Goal: Transaction & Acquisition: Book appointment/travel/reservation

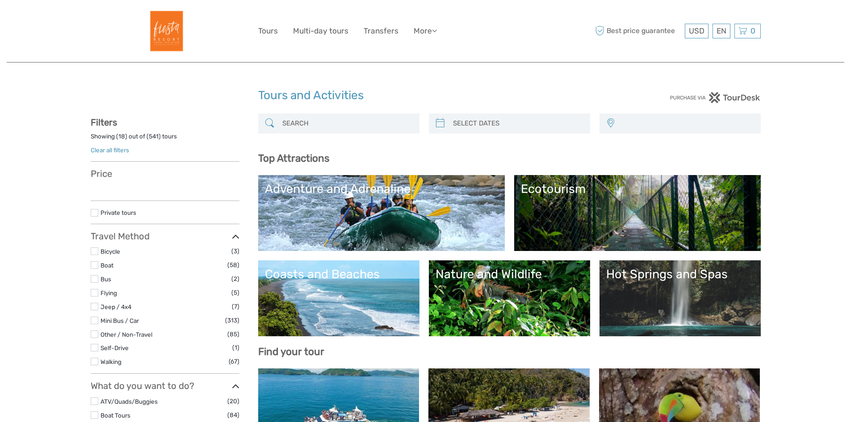
select select
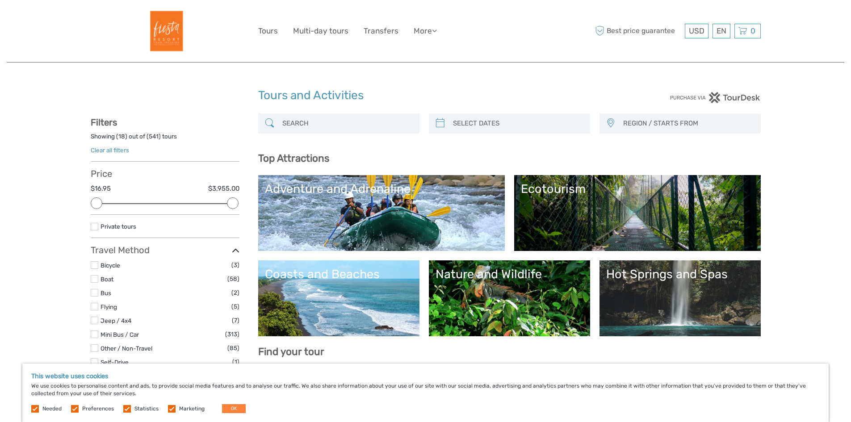
click at [316, 123] on input "search" at bounding box center [347, 124] width 136 height 16
type input "09/09/2025"
click at [486, 129] on input "search" at bounding box center [517, 124] width 136 height 16
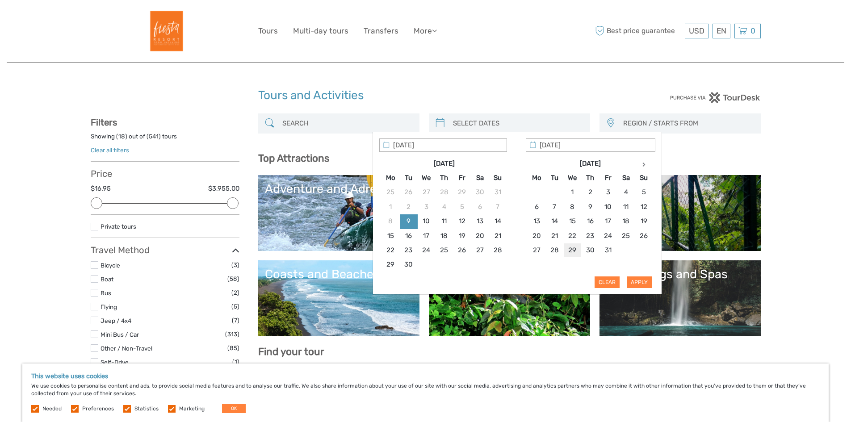
type input "29/10/2025"
type input "27/10/2025"
type input "31/10/2025"
type input "27/10/2025"
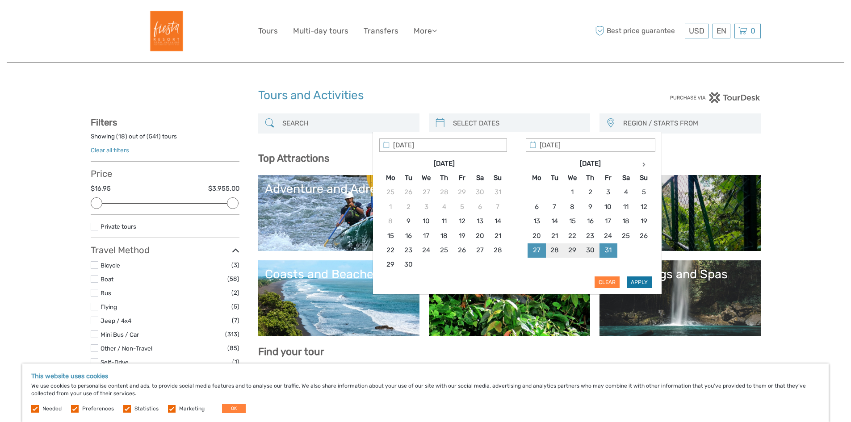
click at [637, 286] on button "Apply" at bounding box center [639, 283] width 25 height 12
type input "27/10/2025 - 31/10/2025"
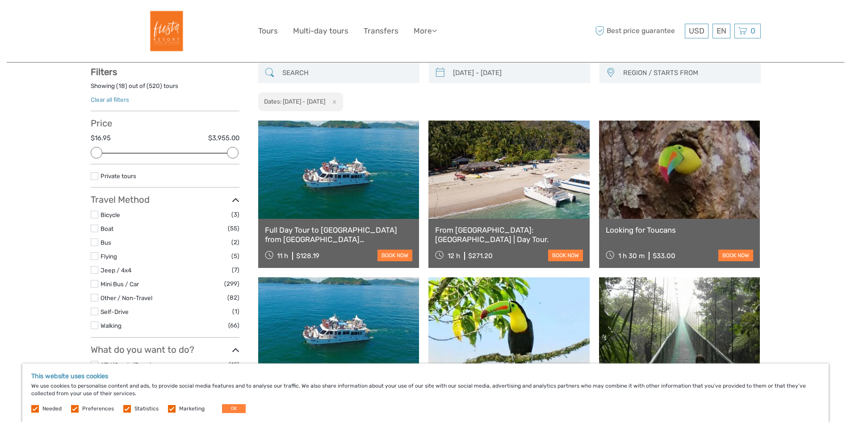
scroll to position [51, 0]
click at [700, 75] on span "REGION / STARTS FROM" at bounding box center [687, 72] width 137 height 15
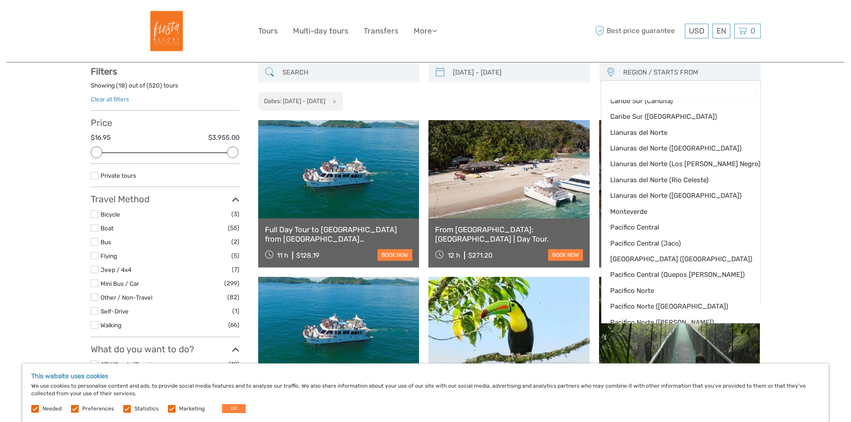
scroll to position [89, 0]
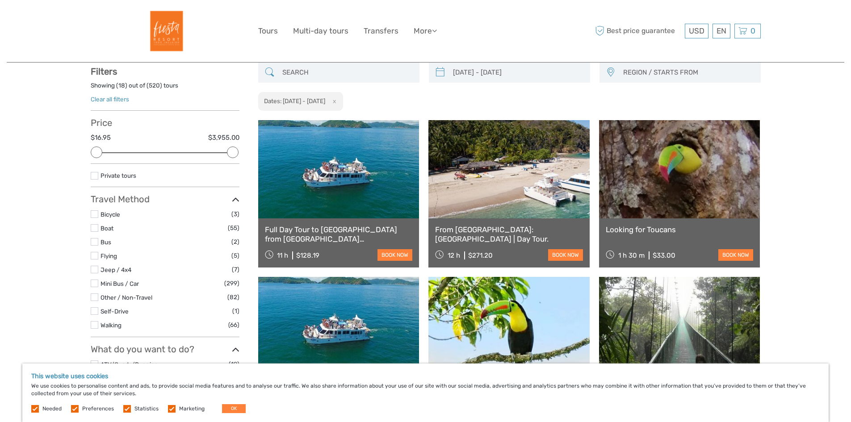
click at [370, 71] on input "search" at bounding box center [347, 73] width 136 height 16
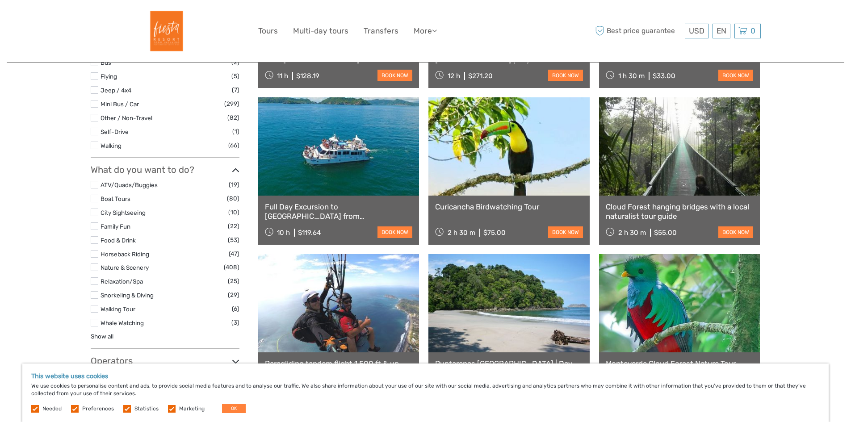
scroll to position [274, 0]
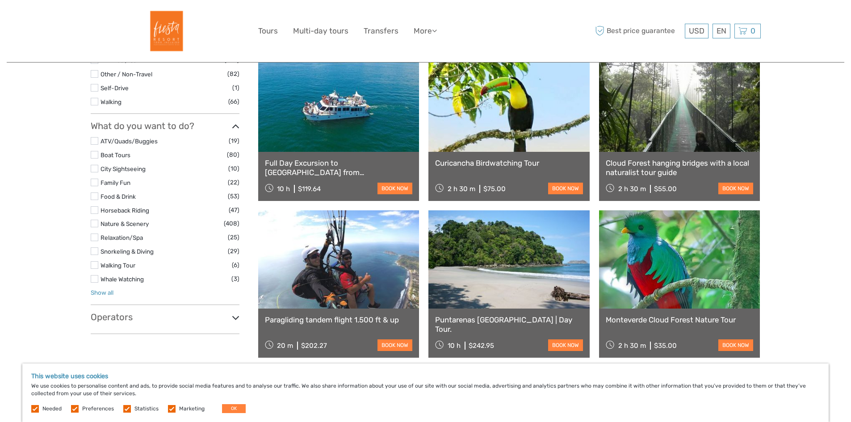
click at [110, 289] on link "Show all" at bounding box center [102, 292] width 23 height 7
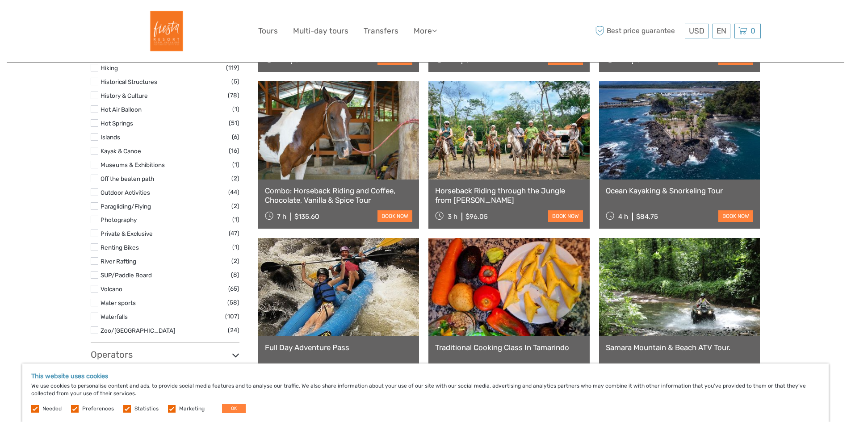
scroll to position [721, 0]
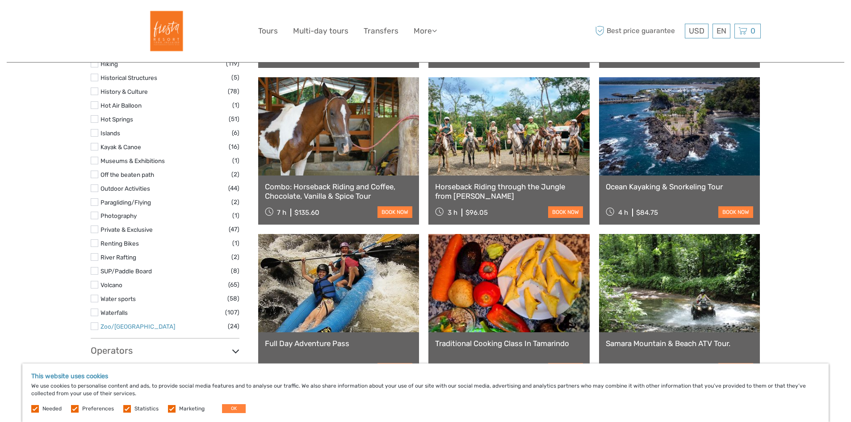
click at [112, 324] on link "Zoo/Wildlife Park" at bounding box center [138, 326] width 75 height 7
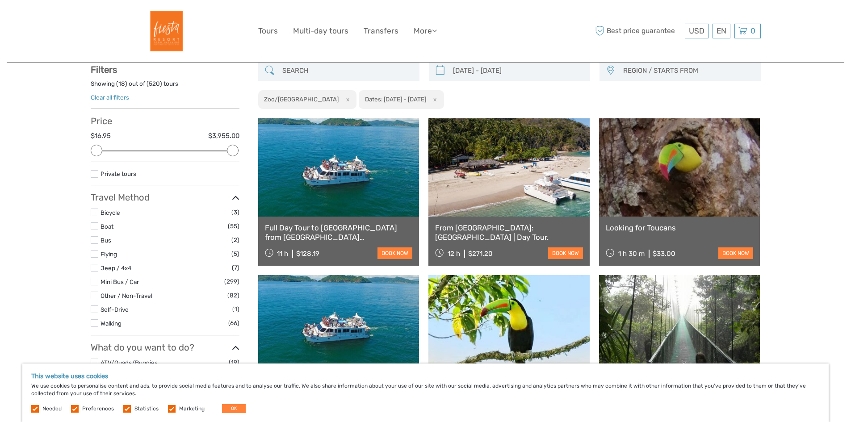
scroll to position [51, 0]
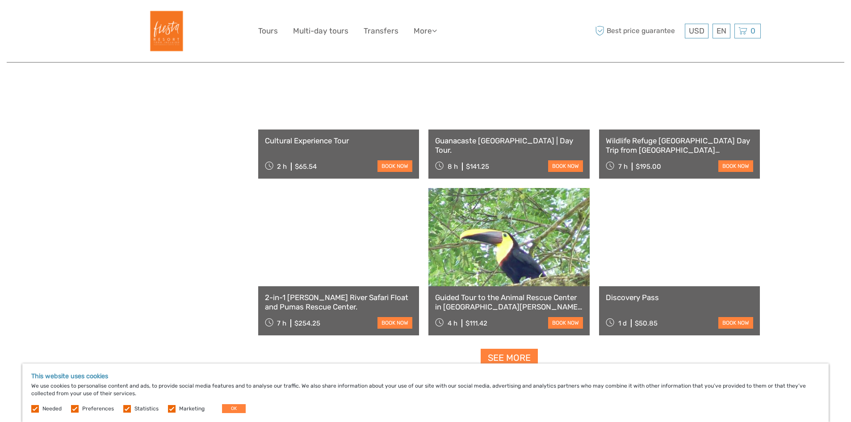
scroll to position [766, 0]
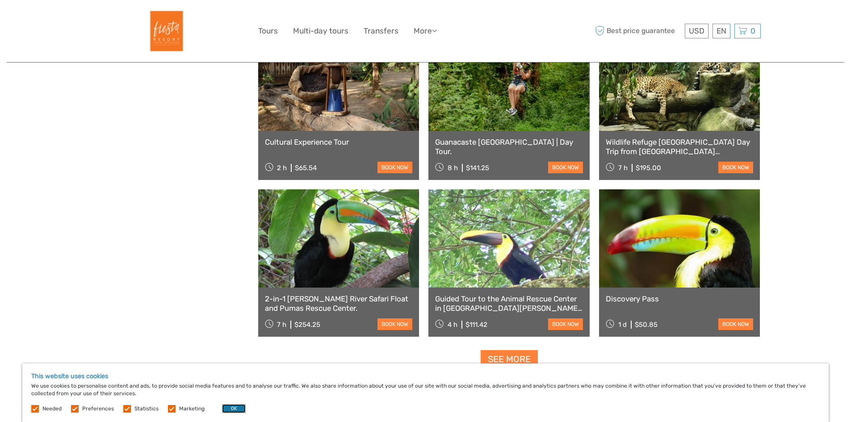
click at [232, 409] on button "OK" at bounding box center [234, 408] width 24 height 9
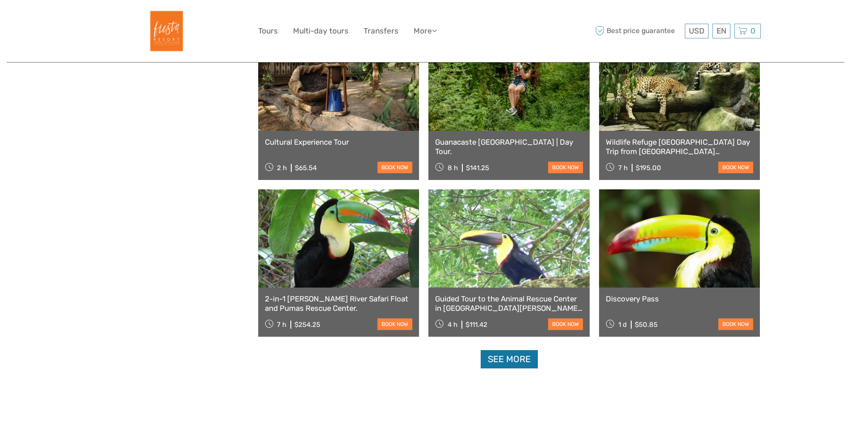
click at [538, 361] on link "See more" at bounding box center [509, 359] width 57 height 18
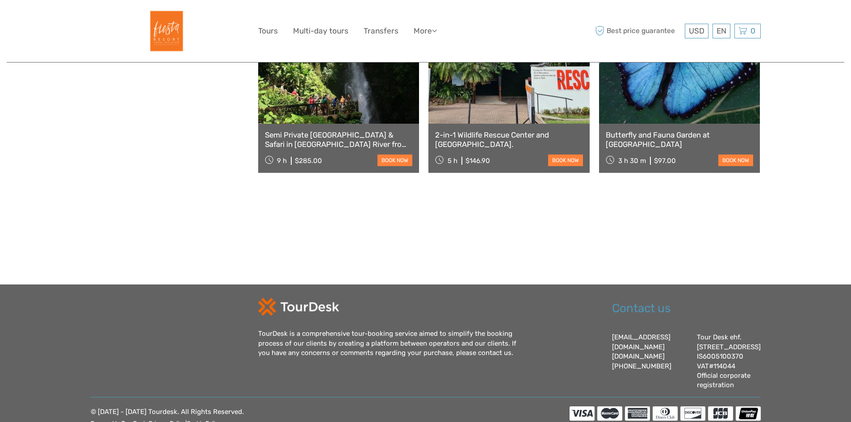
scroll to position [0, 0]
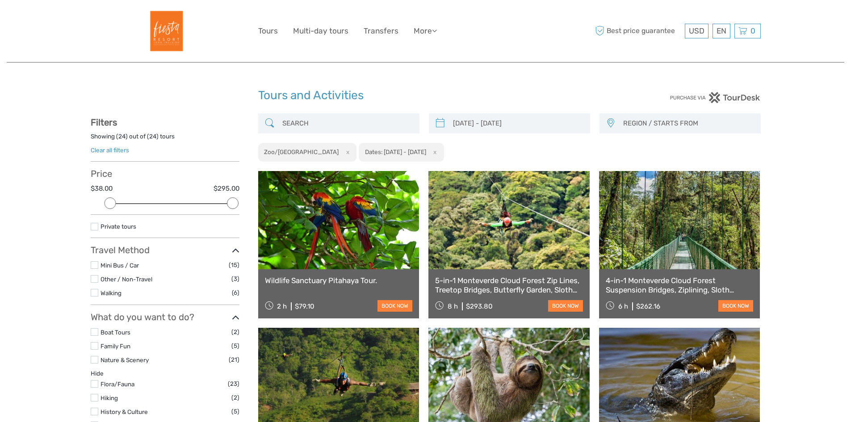
click at [701, 126] on span "REGION / STARTS FROM" at bounding box center [687, 123] width 137 height 15
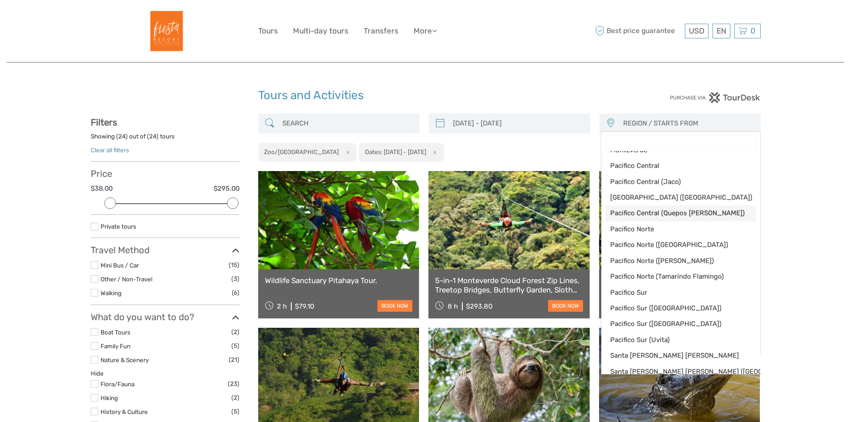
scroll to position [155, 0]
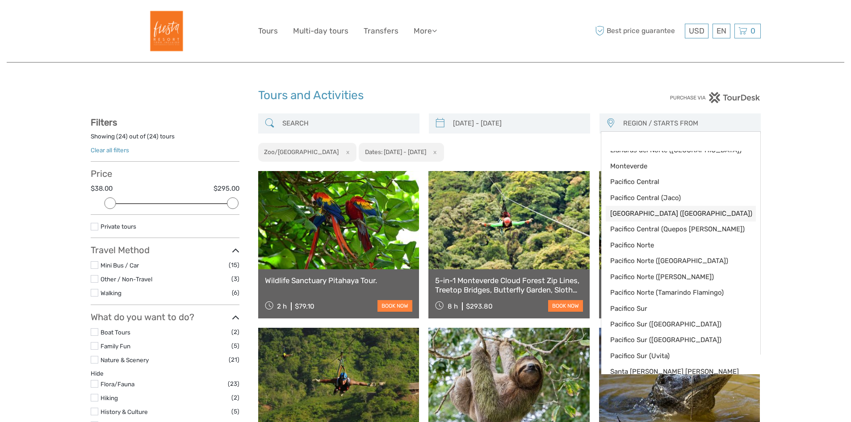
click at [664, 212] on span "[GEOGRAPHIC_DATA] ([GEOGRAPHIC_DATA])" at bounding box center [673, 213] width 126 height 9
select select "[GEOGRAPHIC_DATA] ([GEOGRAPHIC_DATA])"
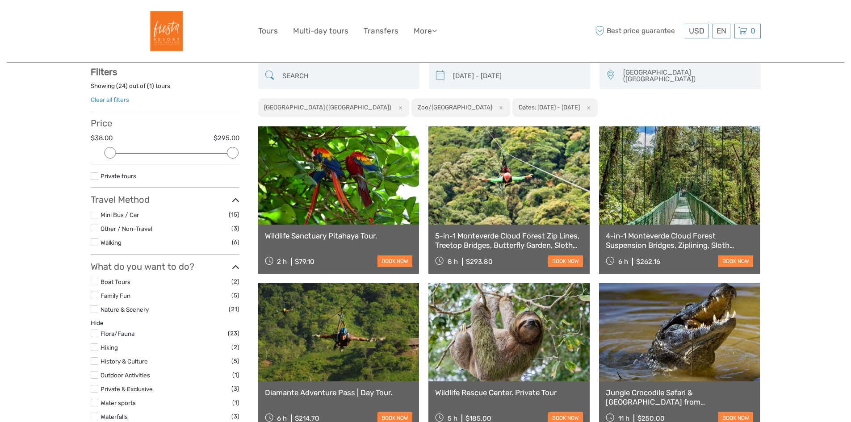
scroll to position [51, 0]
click at [693, 72] on span "[GEOGRAPHIC_DATA] ([GEOGRAPHIC_DATA])" at bounding box center [687, 75] width 137 height 21
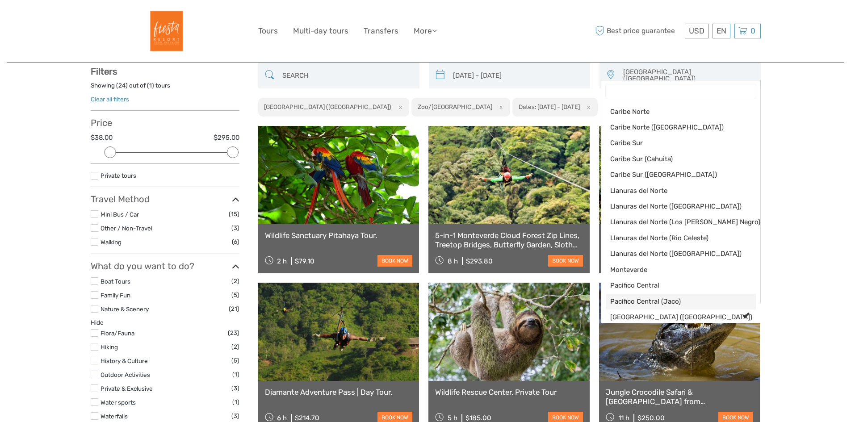
scroll to position [0, 0]
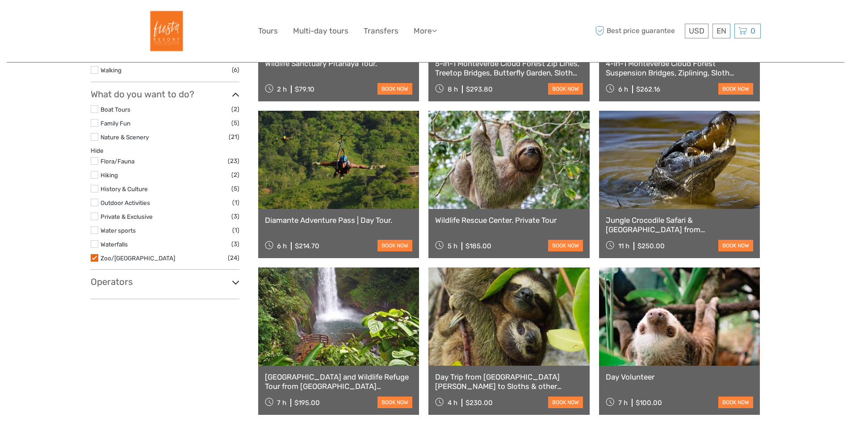
scroll to position [223, 0]
click at [118, 256] on link "Zoo/[GEOGRAPHIC_DATA]" at bounding box center [138, 257] width 75 height 7
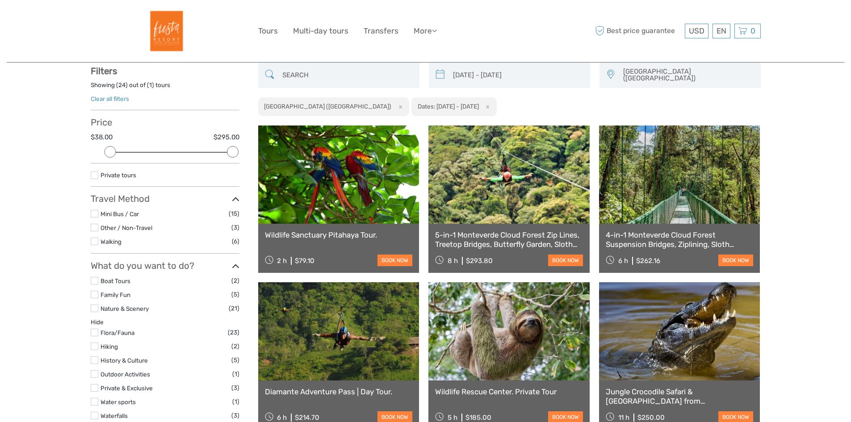
scroll to position [51, 0]
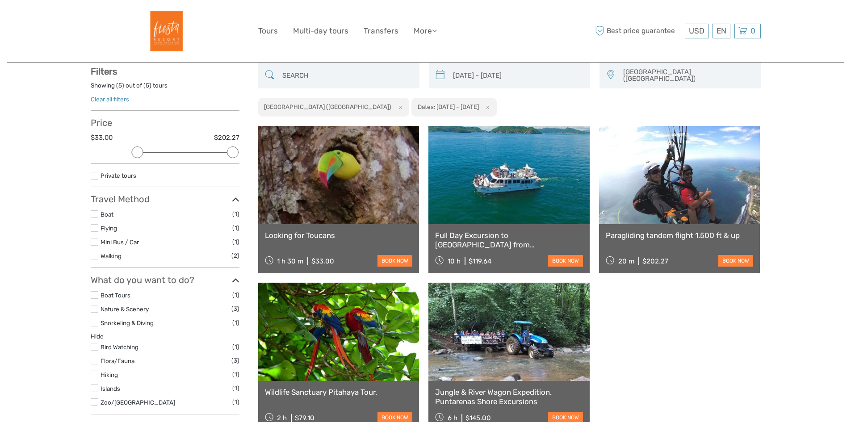
click at [103, 209] on li "Boat (1)" at bounding box center [165, 214] width 149 height 10
click at [106, 213] on link "Boat" at bounding box center [107, 214] width 13 height 7
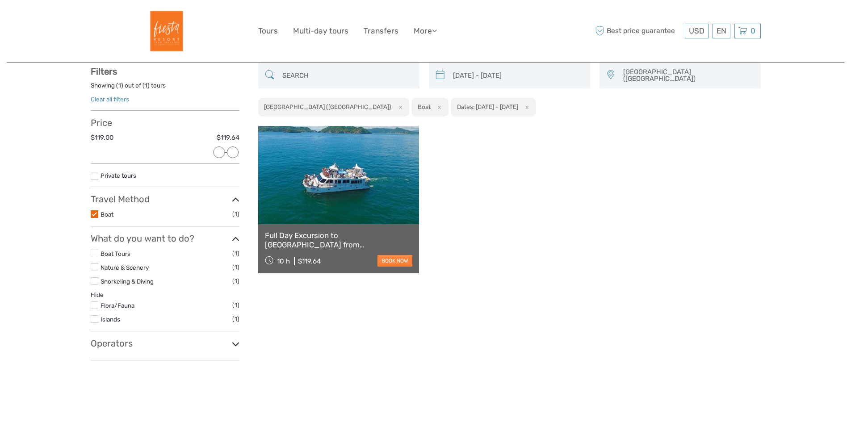
click at [374, 231] on link "Full Day Excursion to [GEOGRAPHIC_DATA] from [GEOGRAPHIC_DATA]" at bounding box center [339, 240] width 148 height 18
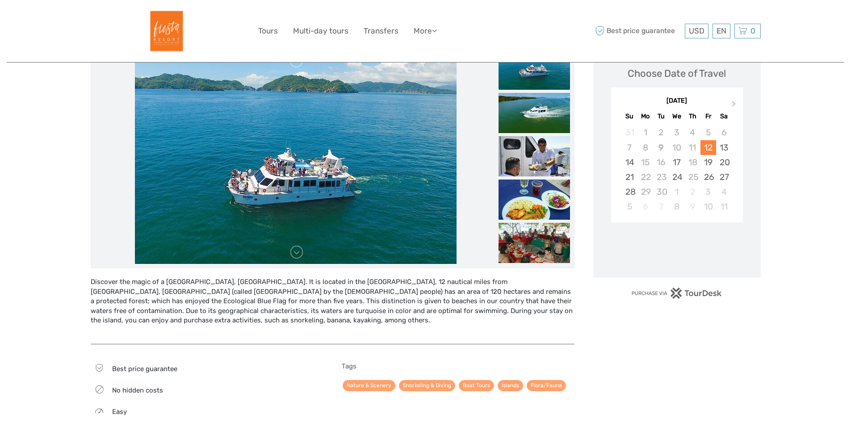
scroll to position [134, 0]
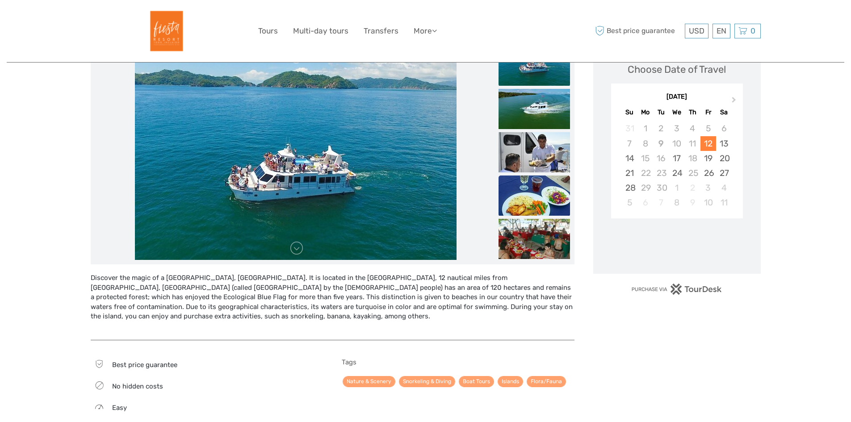
click at [521, 210] on img at bounding box center [534, 196] width 71 height 40
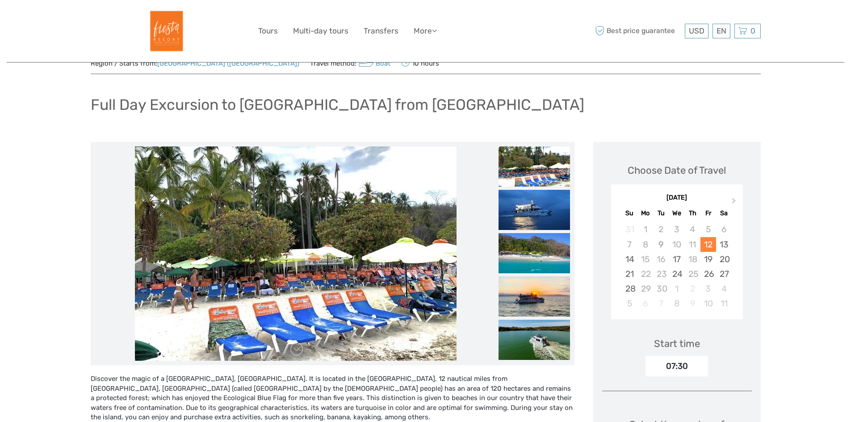
scroll to position [0, 0]
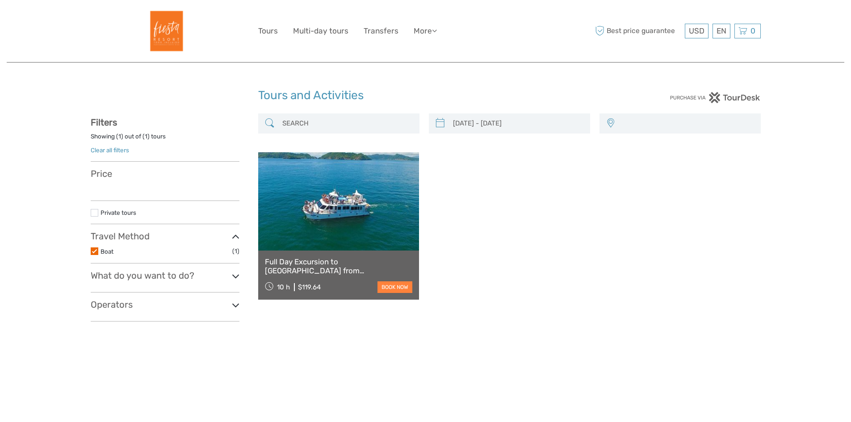
scroll to position [51, 0]
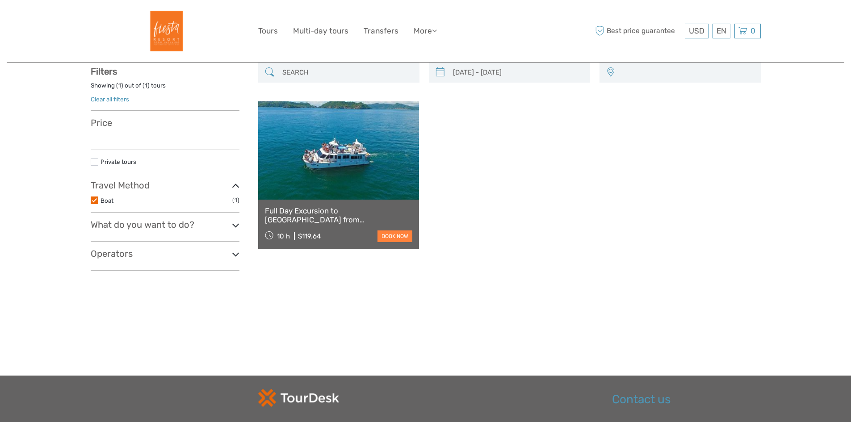
type input "26/10/2025 - 30/10/2025"
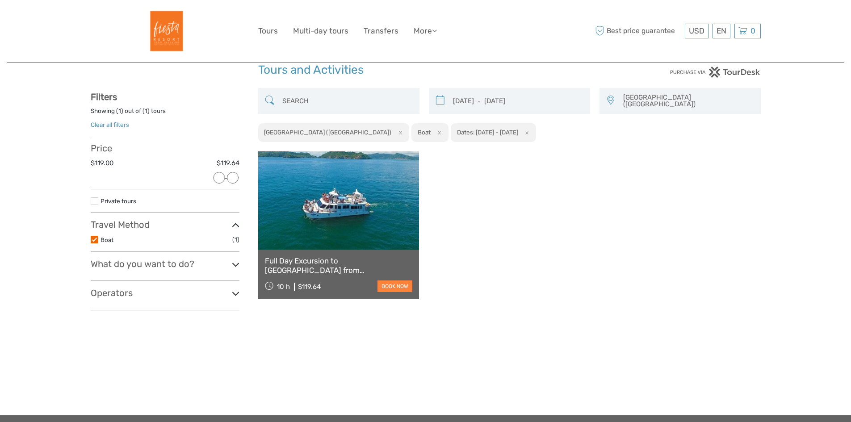
scroll to position [0, 0]
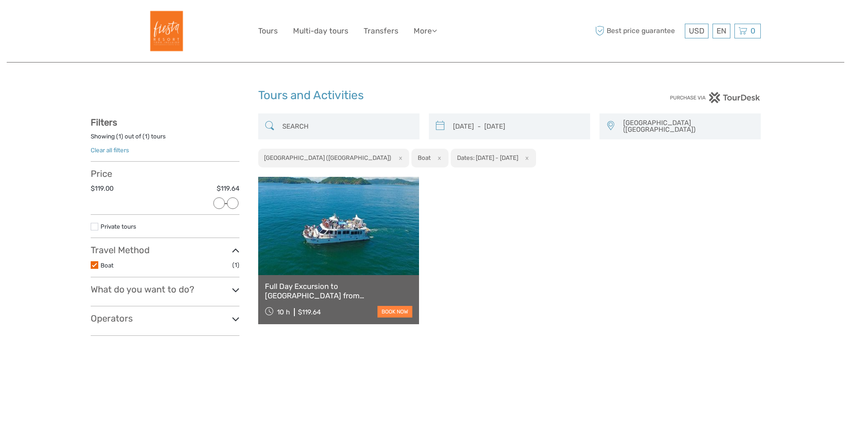
click at [143, 261] on label "Boat" at bounding box center [167, 265] width 132 height 10
click at [0, 0] on input "checkbox" at bounding box center [0, 0] width 0 height 0
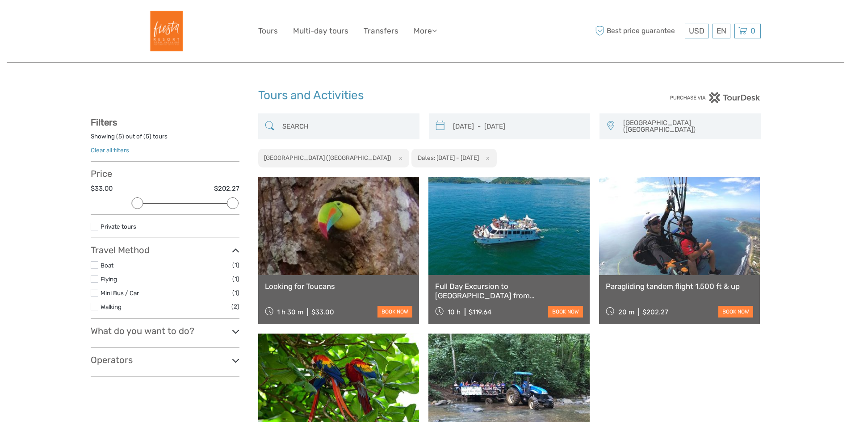
drag, startPoint x: 138, startPoint y: 202, endPoint x: 151, endPoint y: 198, distance: 14.6
click at [134, 203] on div at bounding box center [137, 203] width 12 height 12
type input "26/10/2025"
type input "30/10/2025"
click at [551, 127] on input "26/10/2025 - 30/10/2025" at bounding box center [517, 126] width 136 height 21
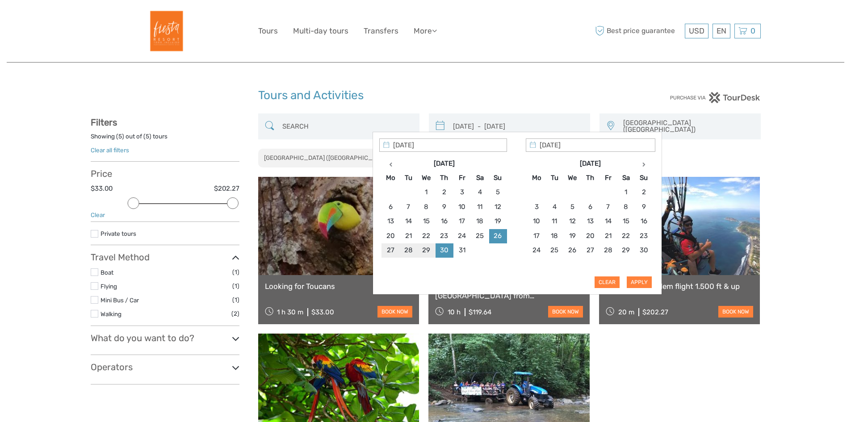
type input "27/10/2025"
type input "31/10/2025"
type input "27/10/2025"
click at [645, 286] on button "Apply" at bounding box center [639, 283] width 25 height 12
type input "27/10/2025 - 31/10/2025"
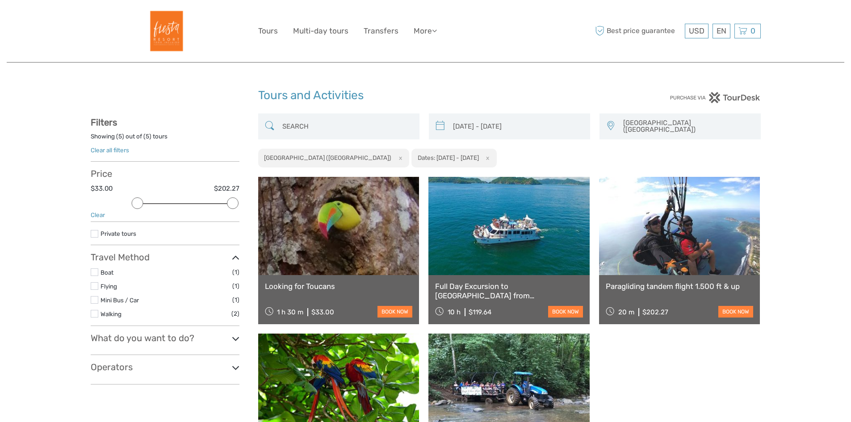
click at [480, 153] on button "x" at bounding box center [486, 157] width 12 height 9
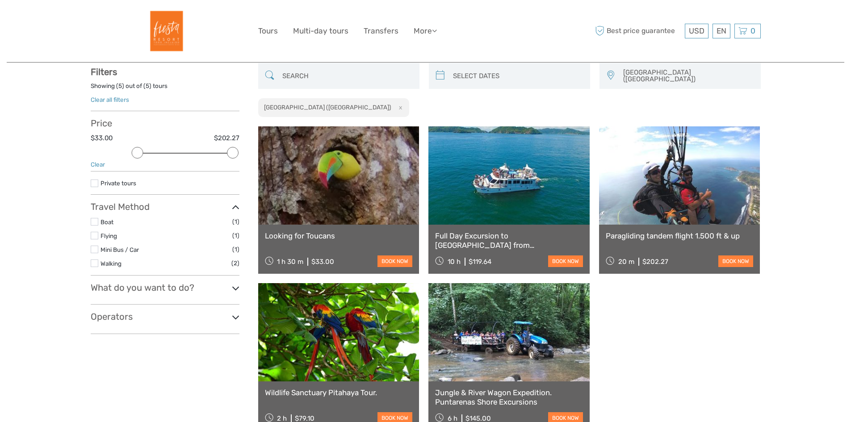
scroll to position [51, 0]
click at [145, 344] on div "Show filters Hide filters Filters Showing ( 5 ) out of ( 5 ) tours Clear all fi…" at bounding box center [175, 254] width 168 height 382
click at [163, 310] on div "Filters Showing ( 5 ) out of ( 5 ) tours Clear all filters Price $33.00 $202.27…" at bounding box center [165, 200] width 149 height 268
click at [216, 319] on h3 "Operators" at bounding box center [165, 316] width 149 height 11
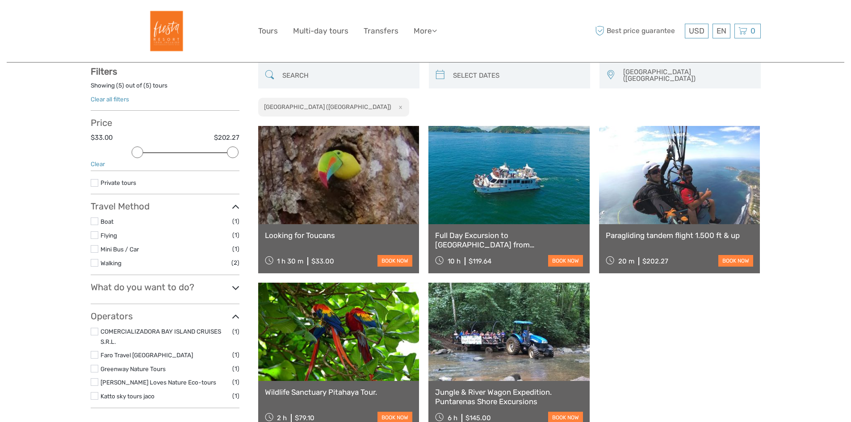
click at [227, 291] on h3 "What do you want to do?" at bounding box center [165, 287] width 149 height 11
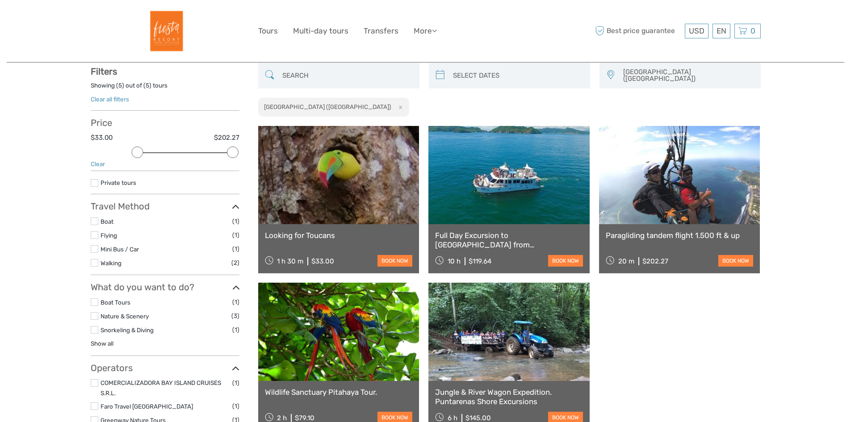
click at [230, 291] on h3 "What do you want to do?" at bounding box center [165, 287] width 149 height 11
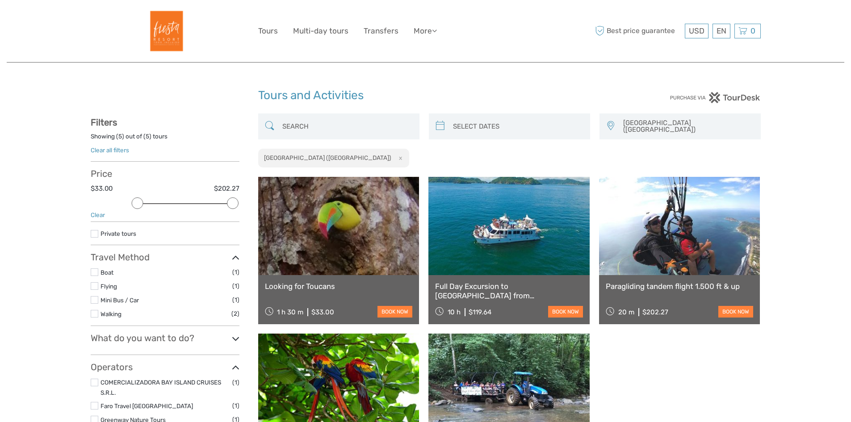
click at [222, 254] on h3 "Travel Method" at bounding box center [165, 257] width 149 height 11
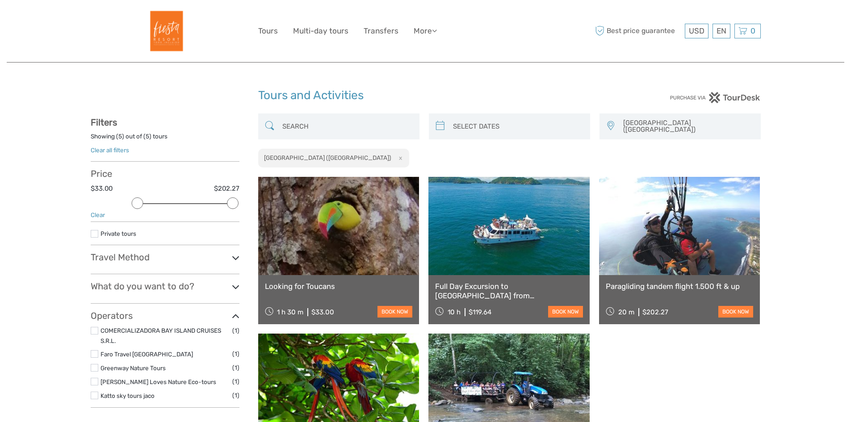
click at [222, 254] on h3 "Travel Method" at bounding box center [165, 257] width 149 height 11
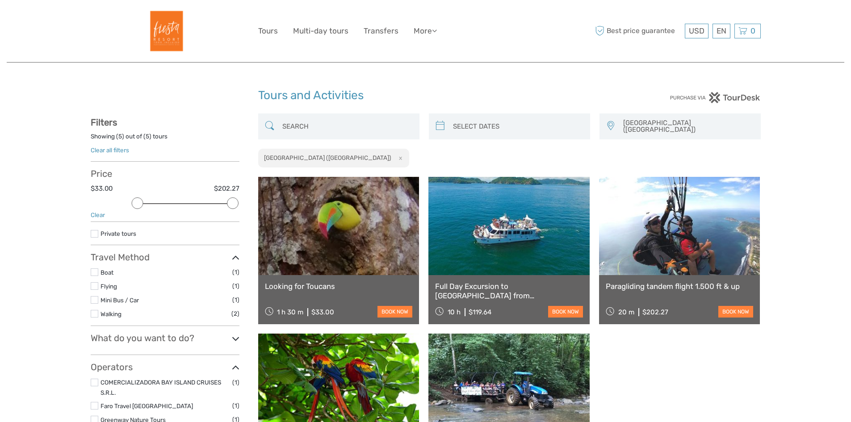
click at [131, 200] on div at bounding box center [137, 203] width 12 height 12
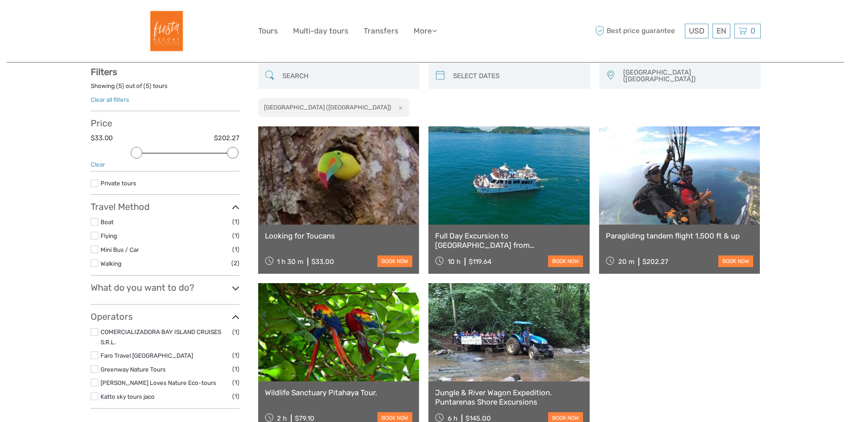
scroll to position [51, 0]
drag, startPoint x: 134, startPoint y: 151, endPoint x: 56, endPoint y: 151, distance: 77.7
click at [56, 151] on div "Tours and Activities Tours and Activities Pacifico Central (Puntarenas) Caribe …" at bounding box center [426, 245] width 838 height 593
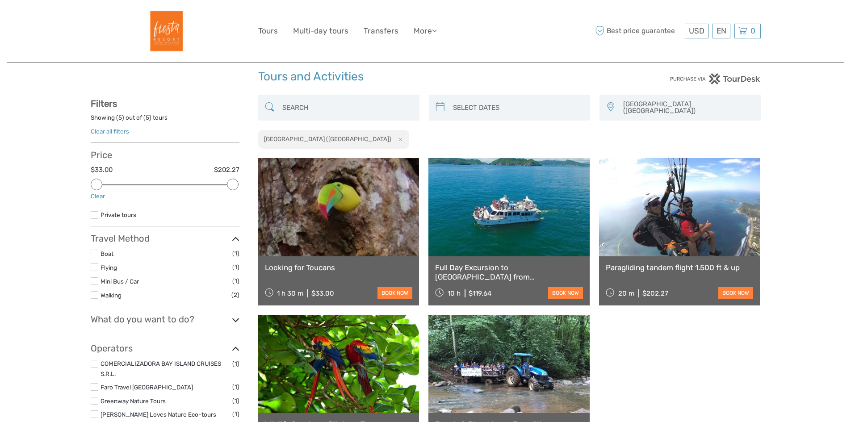
scroll to position [0, 0]
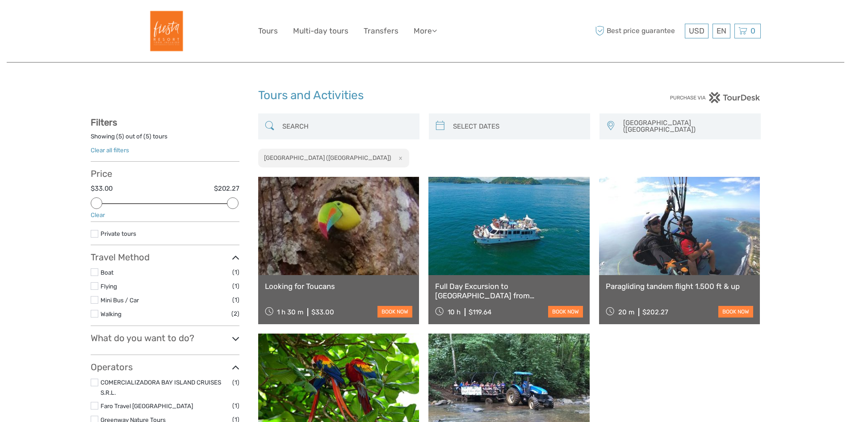
click at [370, 125] on input "search" at bounding box center [347, 126] width 136 height 21
click at [444, 127] on icon at bounding box center [440, 126] width 9 height 14
type input "26/10/2025"
type input "30/10/2025"
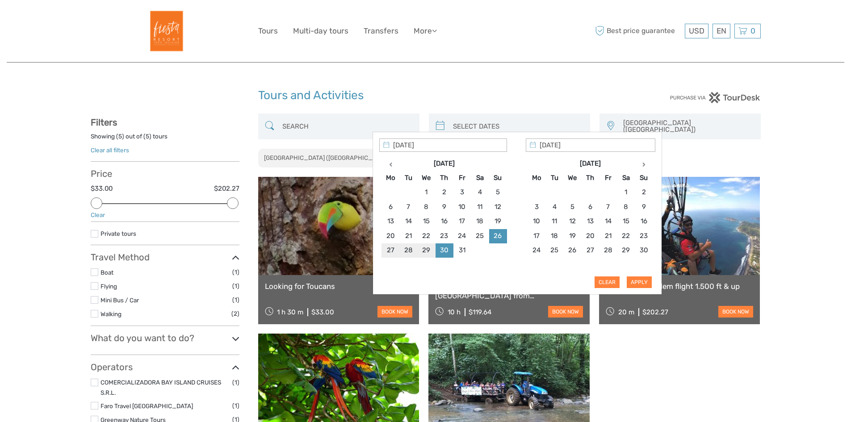
type input "26/10/2025"
type input "26/10/2025 - 30/10/2025"
click at [768, 144] on div "Tours and Activities Tours and Activities Pacifico Central (Puntarenas) Caribe …" at bounding box center [426, 296] width 838 height 593
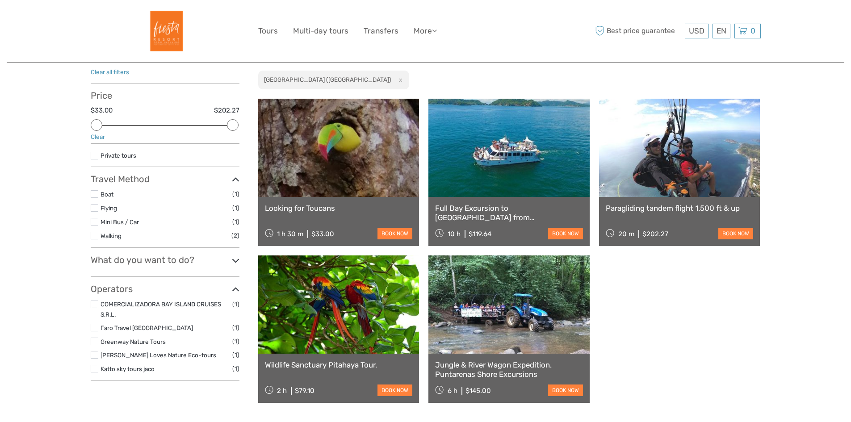
scroll to position [89, 0]
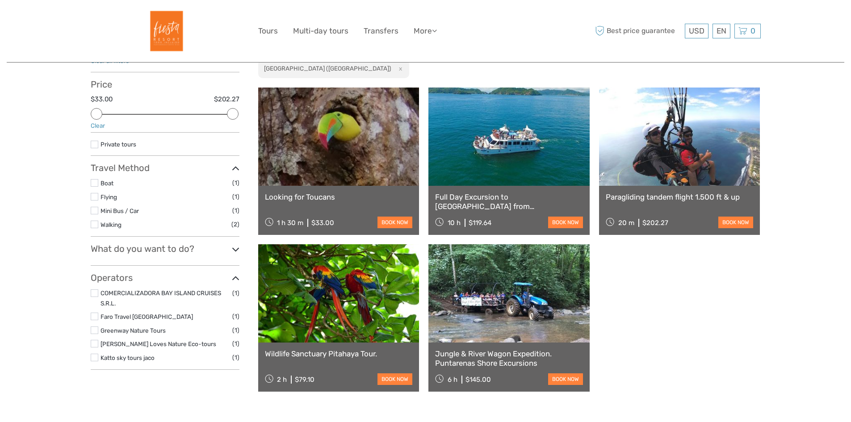
click at [283, 38] on ul "Tours Multi-day tours Transfers More Travel Articles Back to Hotel Travel Artic…" at bounding box center [354, 31] width 192 height 13
click at [377, 32] on link "Transfers" at bounding box center [381, 31] width 35 height 13
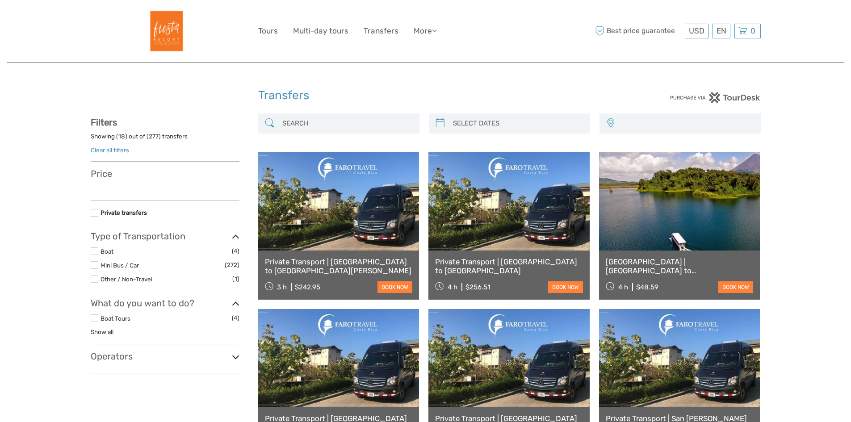
select select
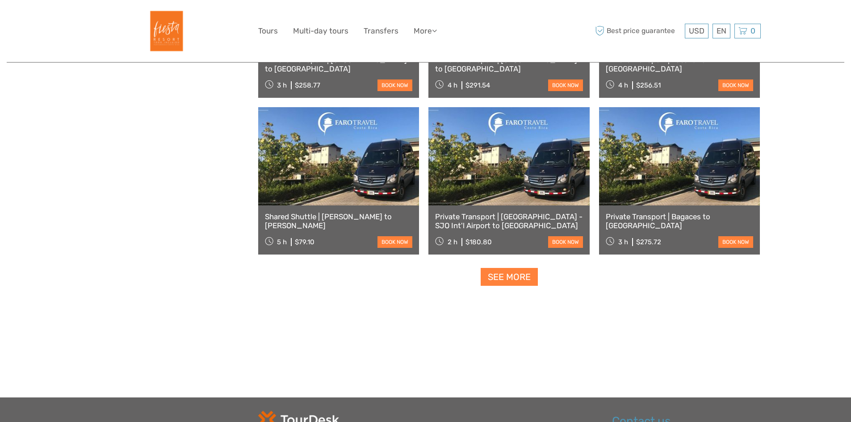
scroll to position [849, 0]
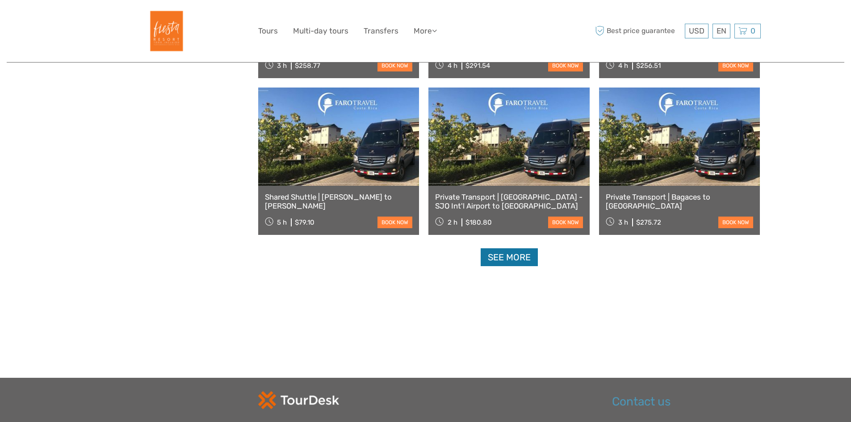
click at [517, 257] on link "See more" at bounding box center [509, 257] width 57 height 18
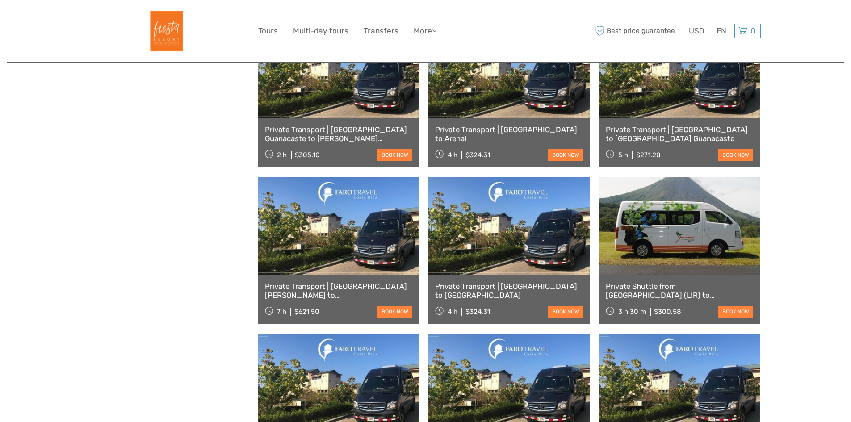
scroll to position [0, 0]
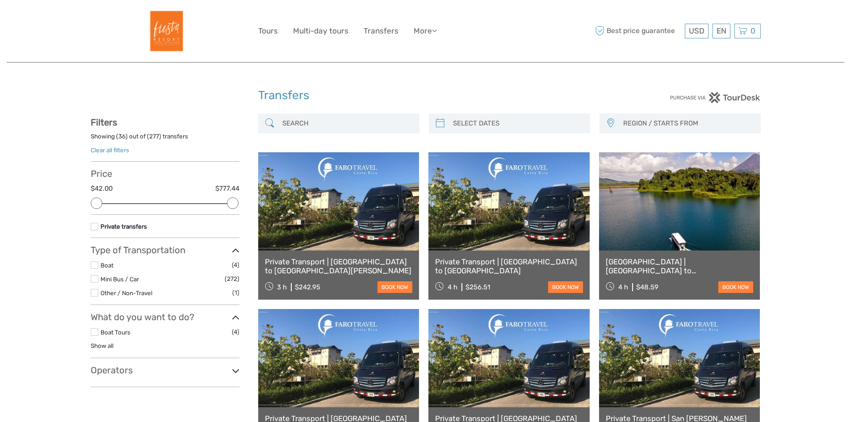
click at [96, 263] on label at bounding box center [95, 265] width 8 height 8
click at [0, 0] on input "checkbox" at bounding box center [0, 0] width 0 height 0
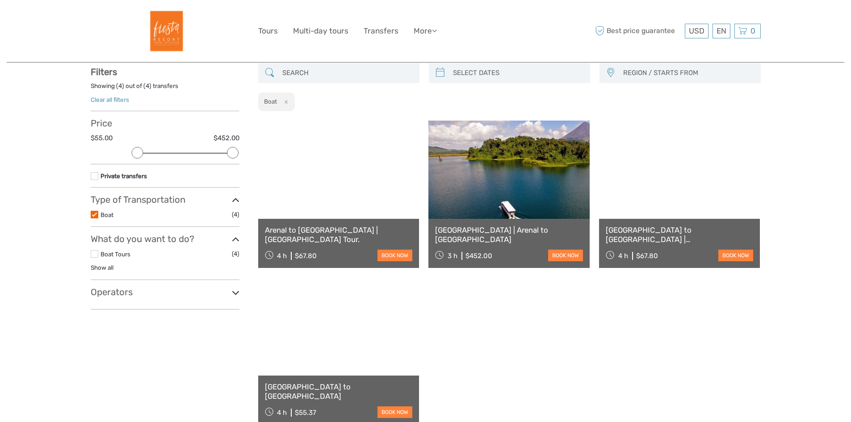
scroll to position [51, 0]
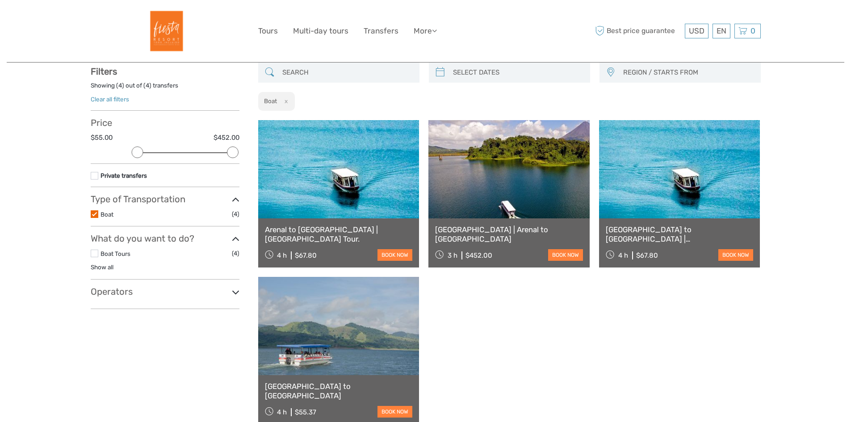
click at [95, 213] on label at bounding box center [95, 214] width 8 height 8
click at [0, 0] on input "checkbox" at bounding box center [0, 0] width 0 height 0
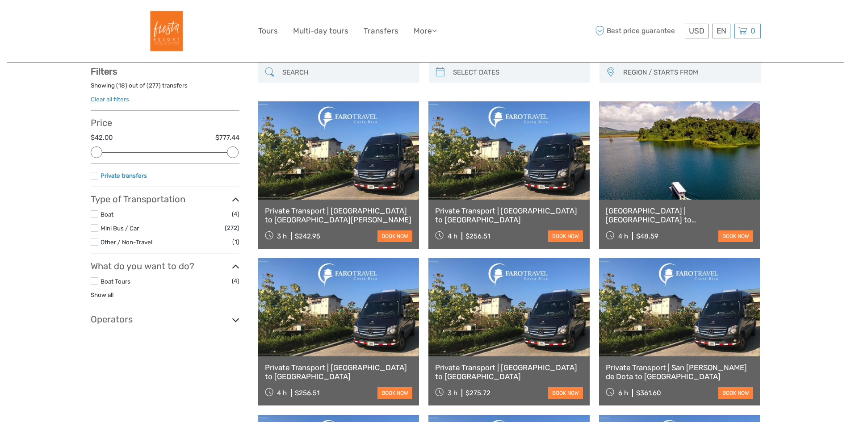
click at [109, 172] on link "Private transfers" at bounding box center [124, 175] width 46 height 7
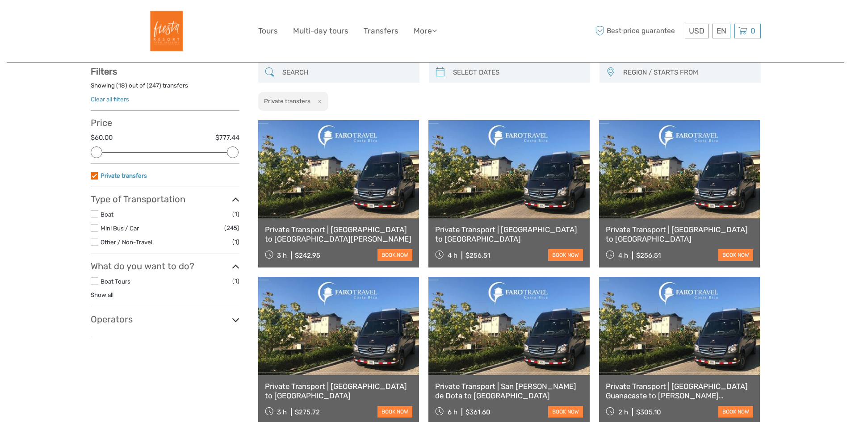
click at [109, 172] on link "Private transfers" at bounding box center [124, 175] width 46 height 7
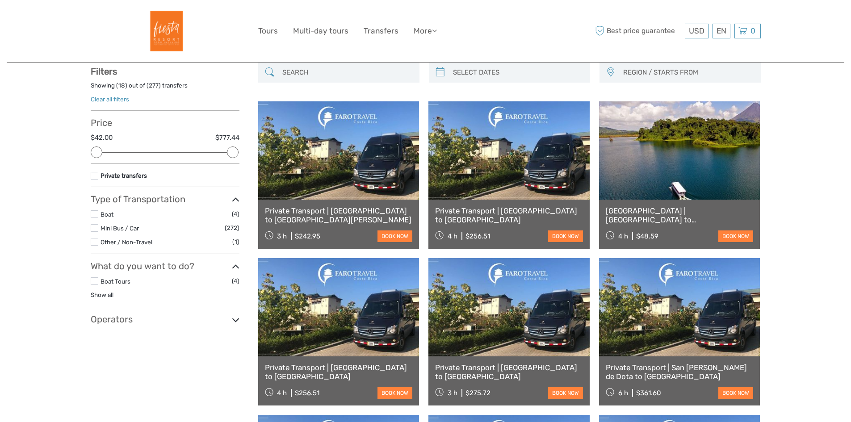
click at [129, 321] on h3 "Operators" at bounding box center [165, 319] width 149 height 11
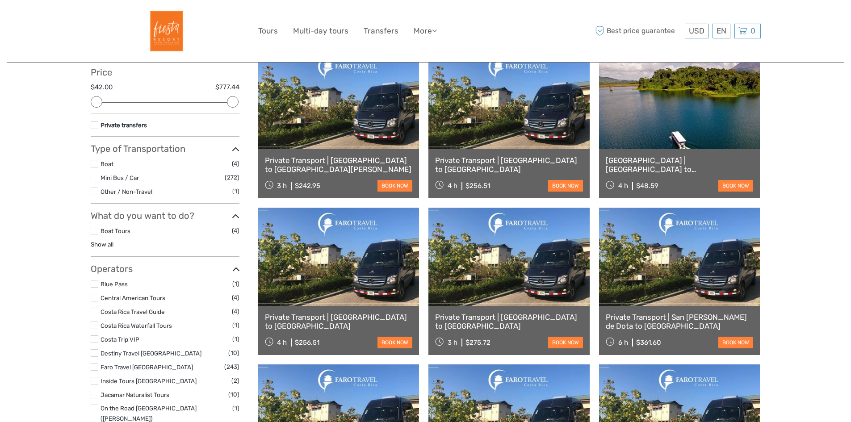
scroll to position [185, 0]
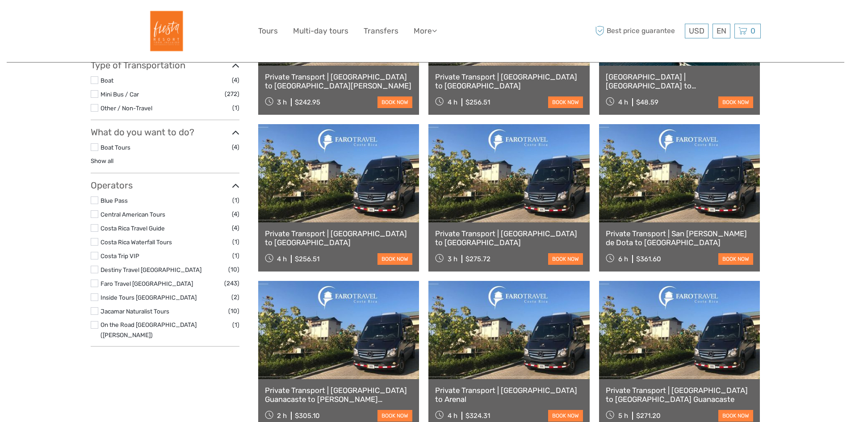
click at [145, 184] on h3 "Operators" at bounding box center [165, 185] width 149 height 11
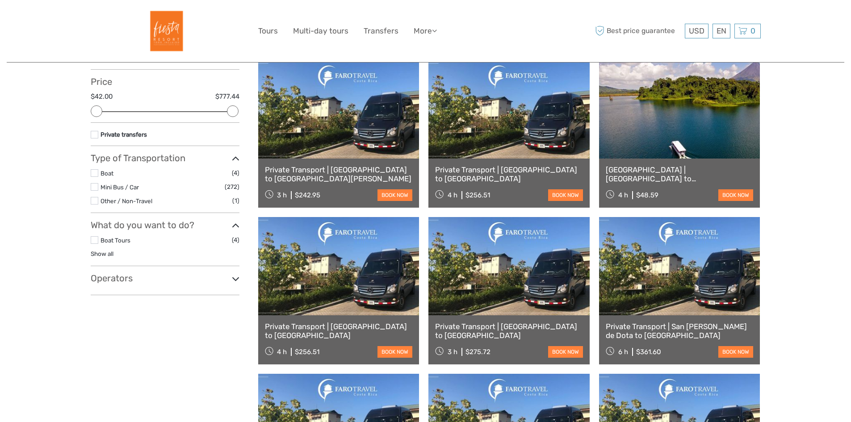
scroll to position [0, 0]
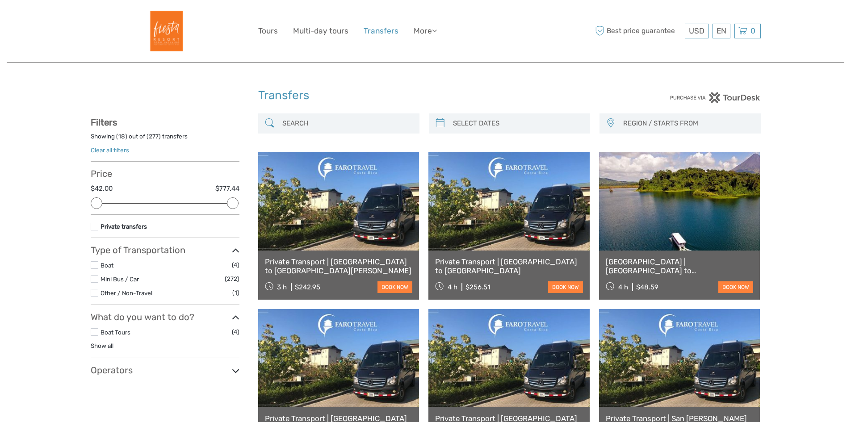
click at [381, 29] on link "Transfers" at bounding box center [381, 31] width 35 height 13
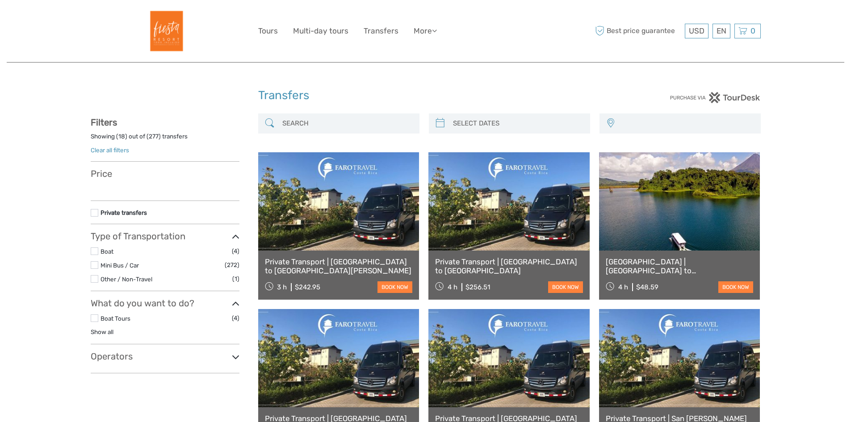
select select
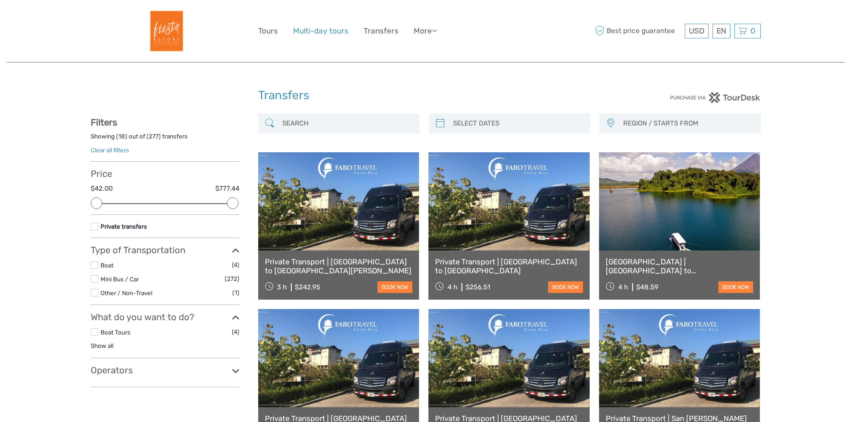
click at [312, 29] on link "Multi-day tours" at bounding box center [320, 31] width 55 height 13
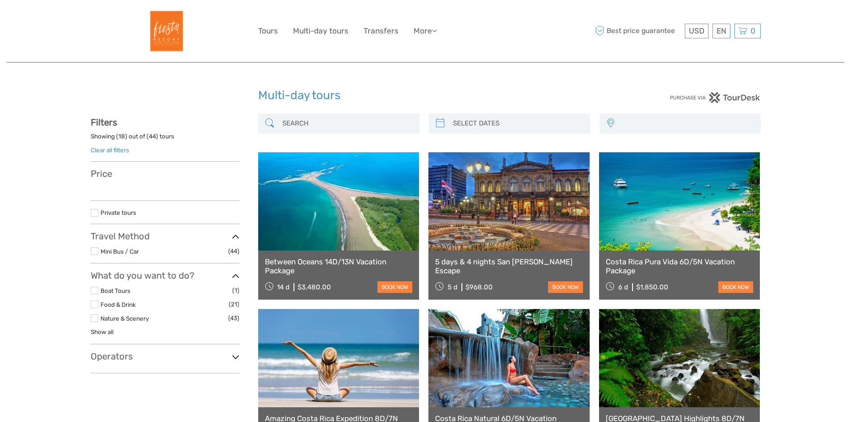
select select
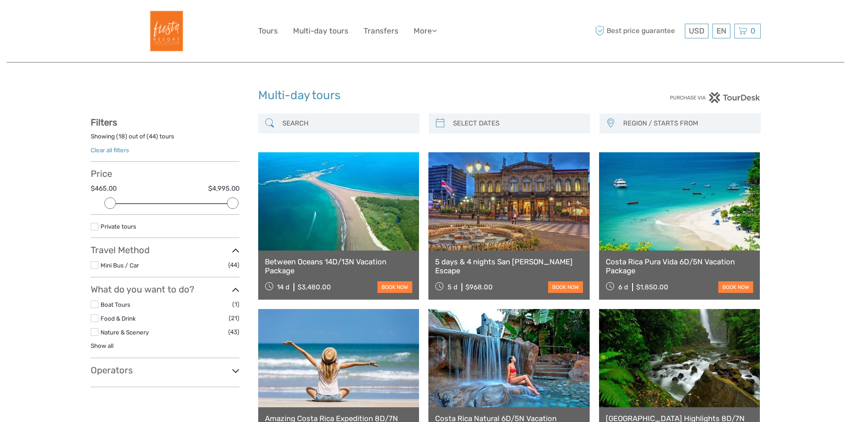
click at [120, 151] on link "Clear all filters" at bounding box center [110, 150] width 38 height 7
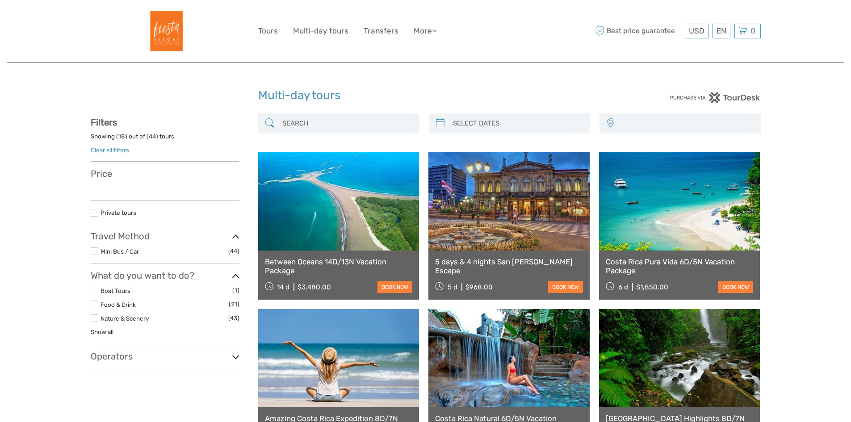
select select
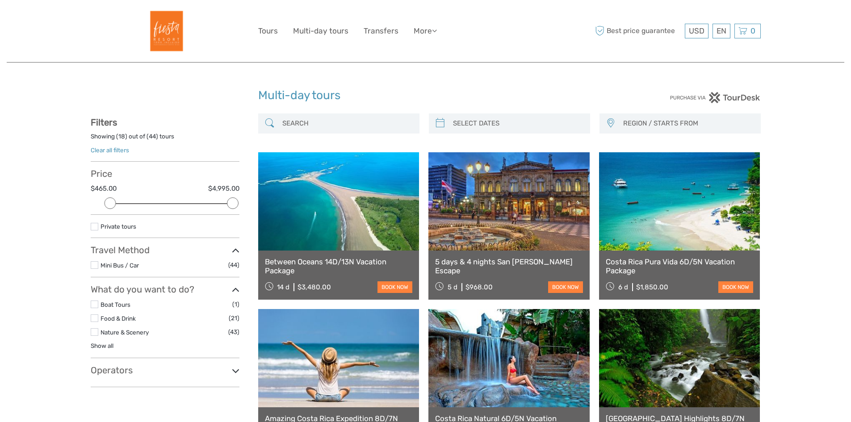
click at [185, 42] on img at bounding box center [165, 31] width 49 height 49
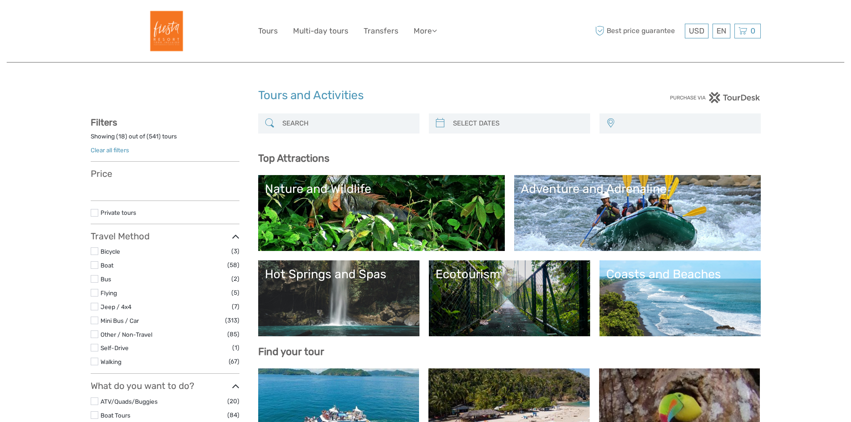
select select
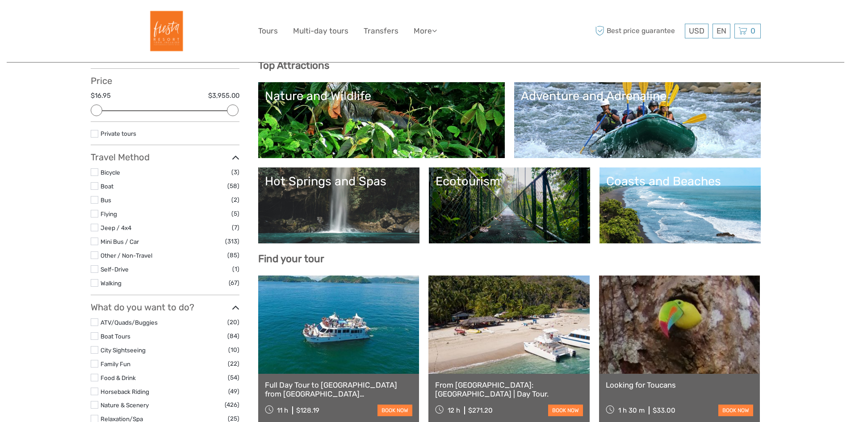
scroll to position [223, 0]
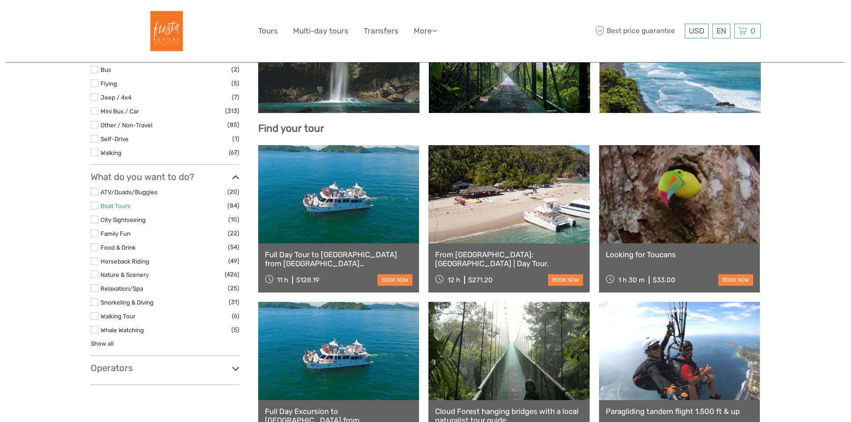
click at [122, 202] on link "Boat Tours" at bounding box center [116, 205] width 30 height 7
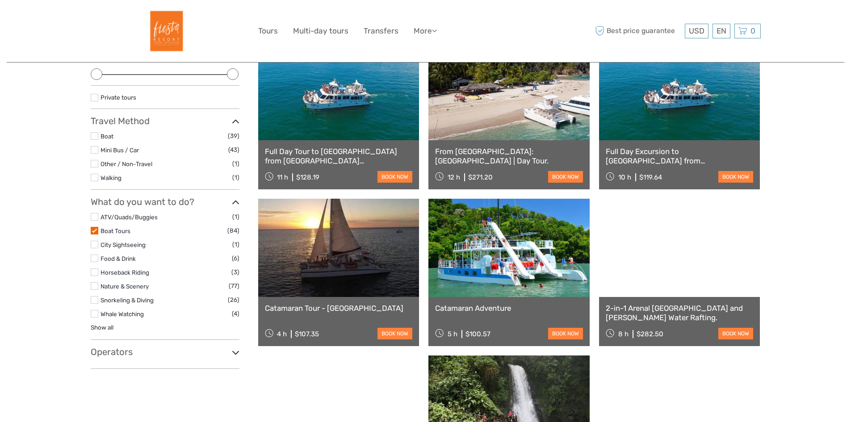
scroll to position [185, 0]
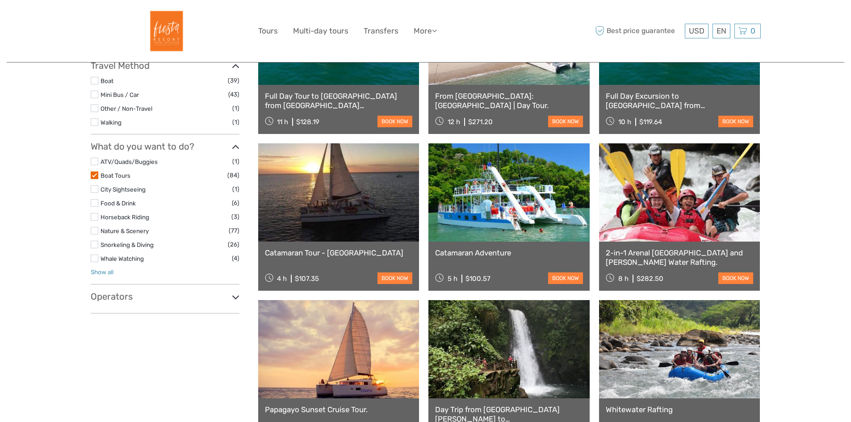
click at [111, 273] on link "Show all" at bounding box center [102, 271] width 23 height 7
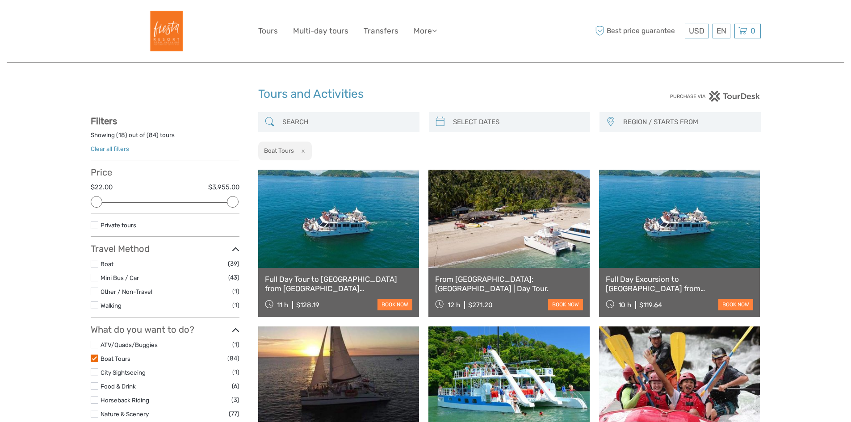
scroll to position [0, 0]
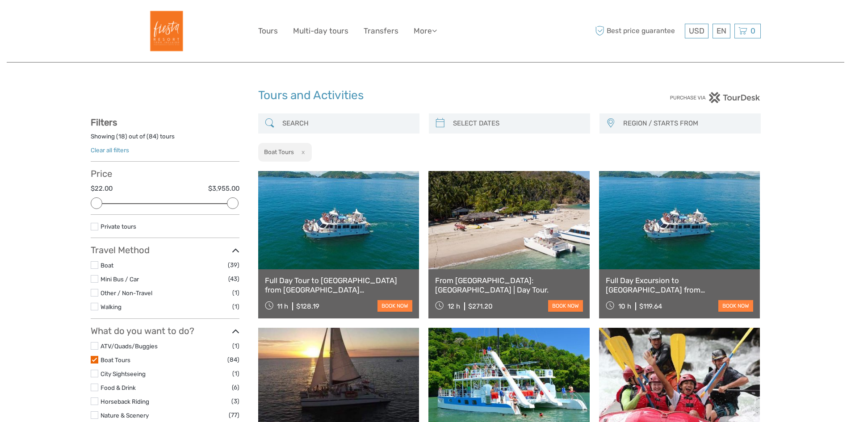
click at [535, 137] on div "REGION / STARTS FROM Caribe Norte Caribe Norte (Tortuguero) Caribe Sur Caribe S…" at bounding box center [509, 137] width 503 height 49
click at [656, 124] on span "REGION / STARTS FROM" at bounding box center [687, 123] width 137 height 15
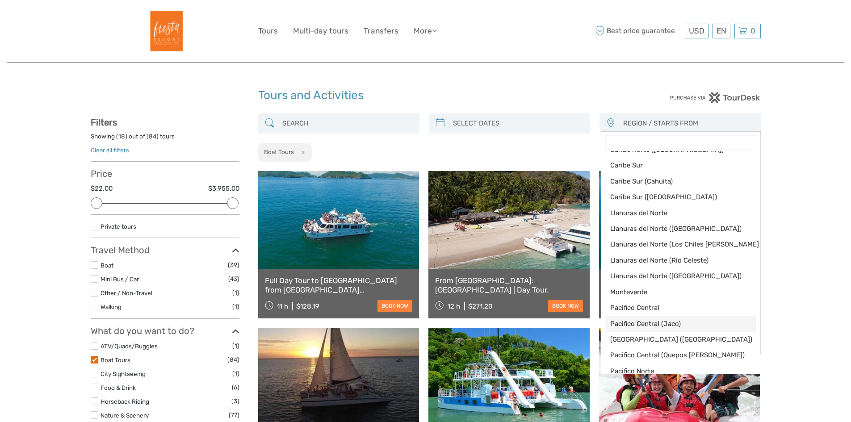
scroll to position [45, 0]
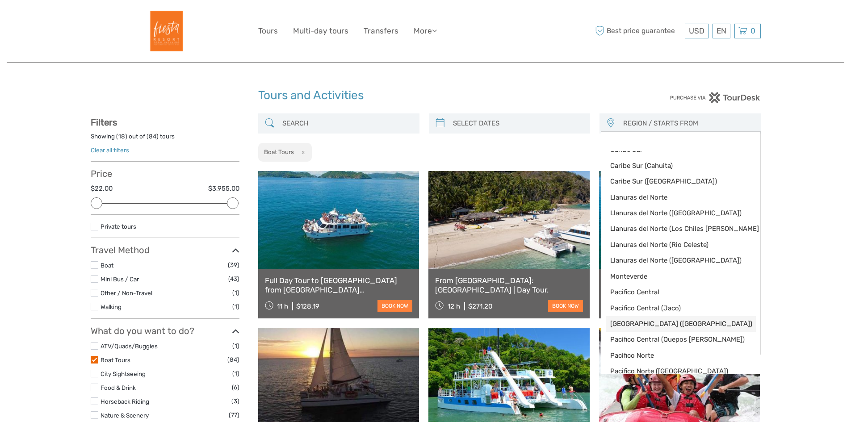
click at [696, 322] on span "[GEOGRAPHIC_DATA] ([GEOGRAPHIC_DATA])" at bounding box center [673, 323] width 126 height 9
select select "[GEOGRAPHIC_DATA] ([GEOGRAPHIC_DATA])"
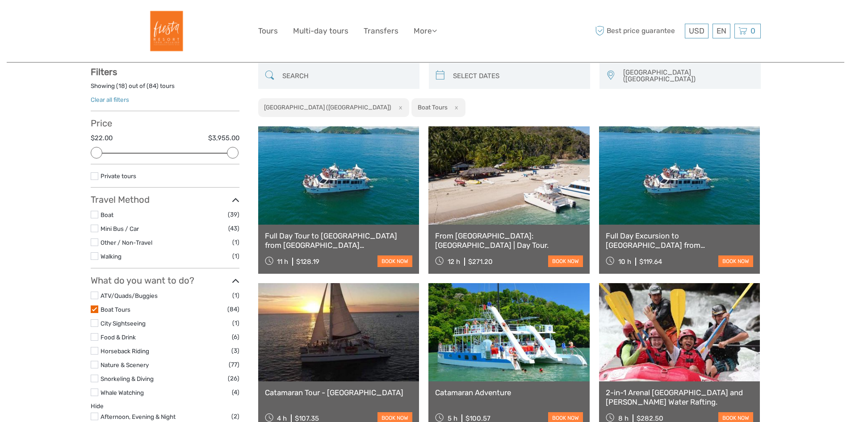
scroll to position [51, 0]
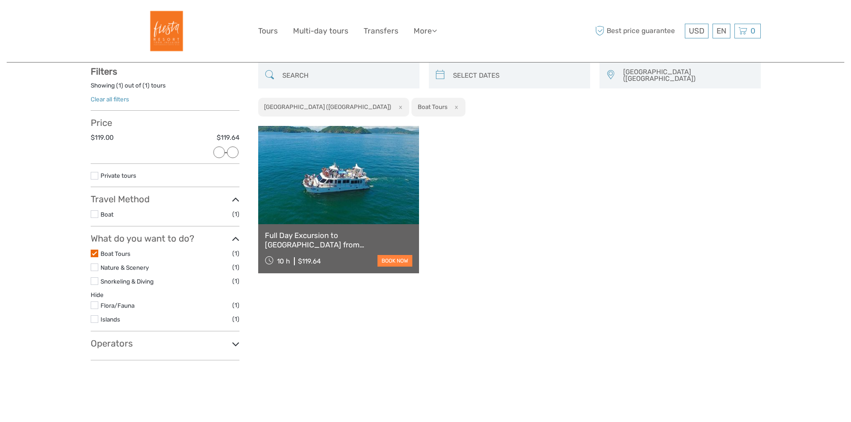
click at [330, 209] on link at bounding box center [338, 175] width 161 height 98
click at [394, 231] on link "Full Day Excursion to [GEOGRAPHIC_DATA] from [GEOGRAPHIC_DATA]" at bounding box center [339, 240] width 148 height 18
click at [397, 255] on link "book now" at bounding box center [394, 261] width 35 height 12
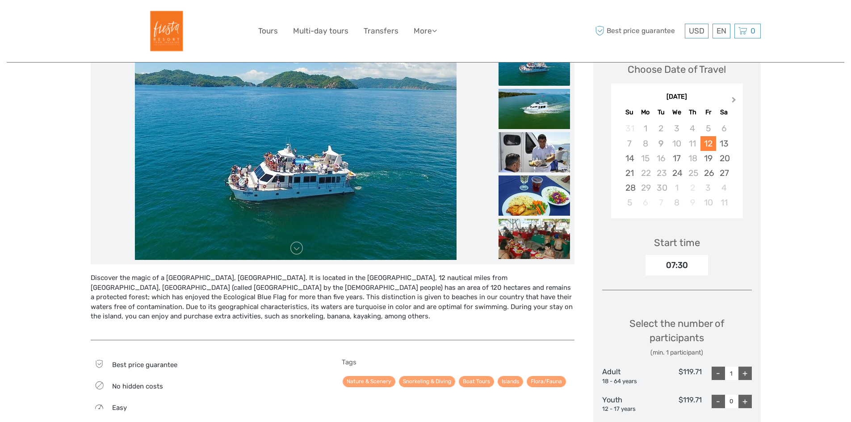
click at [730, 103] on button "Next Month" at bounding box center [735, 102] width 14 height 14
click at [676, 189] on div "29" at bounding box center [677, 187] width 16 height 15
click at [690, 268] on div "07:30" at bounding box center [677, 265] width 63 height 21
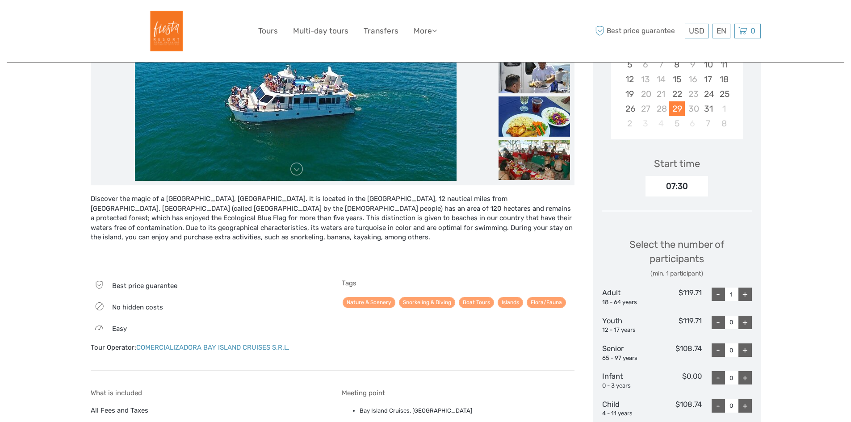
scroll to position [223, 0]
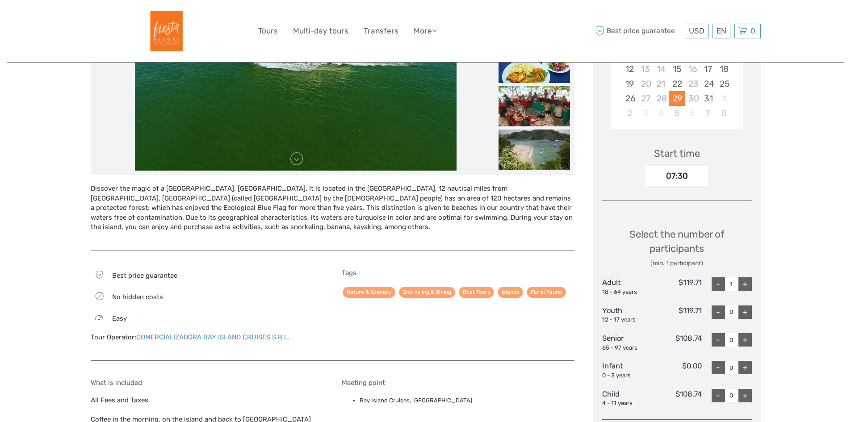
click at [750, 282] on div "+" at bounding box center [744, 283] width 13 height 13
type input "3"
click at [782, 274] on div "Region / Starts from: Pacifico Central (Puntarenas) Travel method: Boat 10 hour…" at bounding box center [426, 364] width 838 height 1175
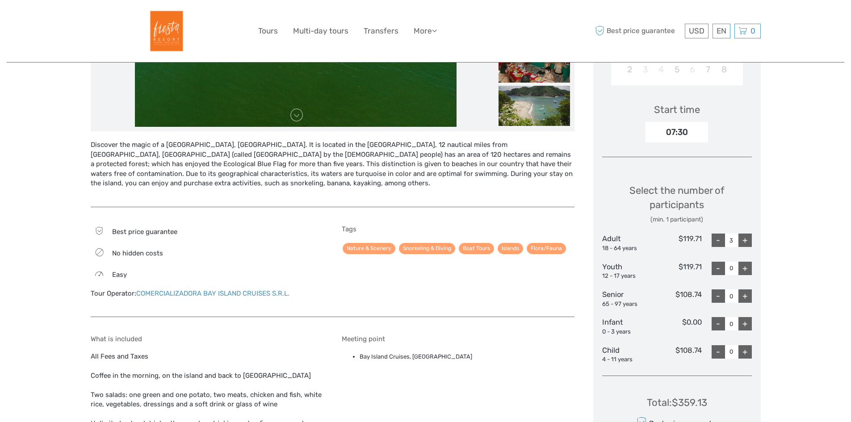
scroll to position [402, 0]
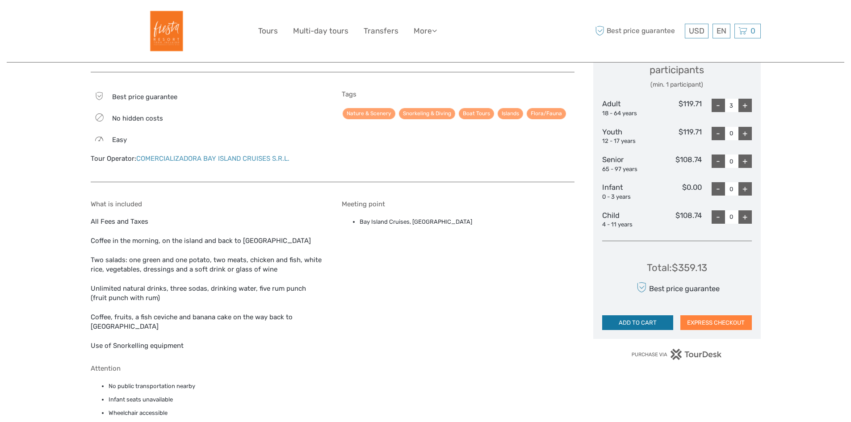
click at [666, 323] on button "ADD TO CART" at bounding box center [637, 322] width 71 height 15
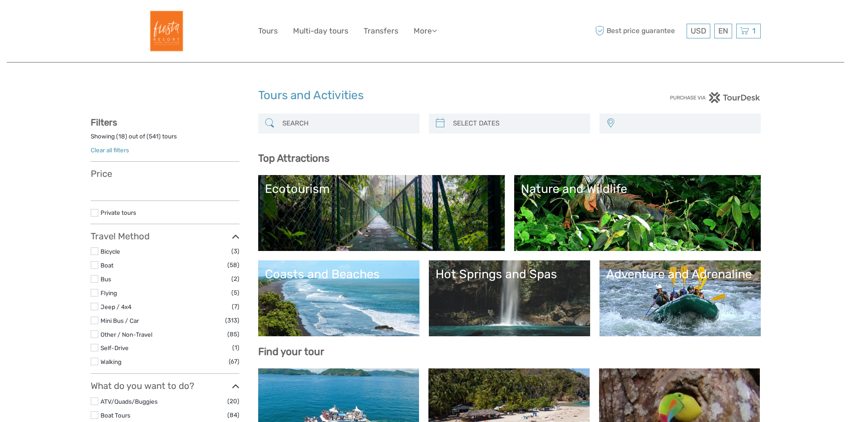
select select
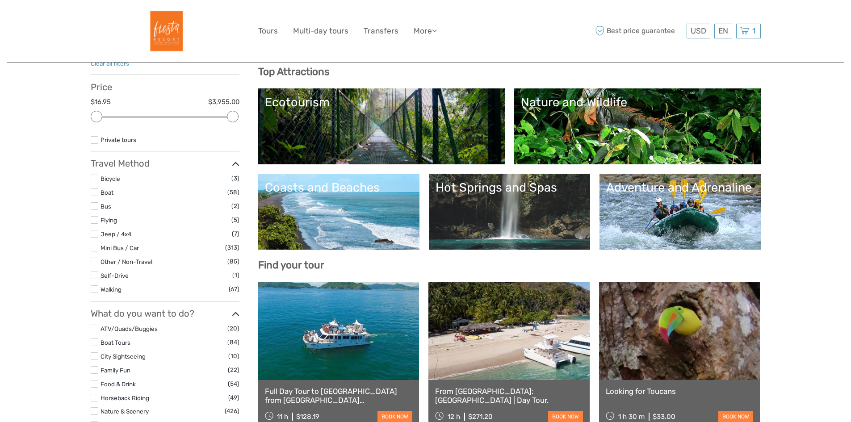
scroll to position [89, 0]
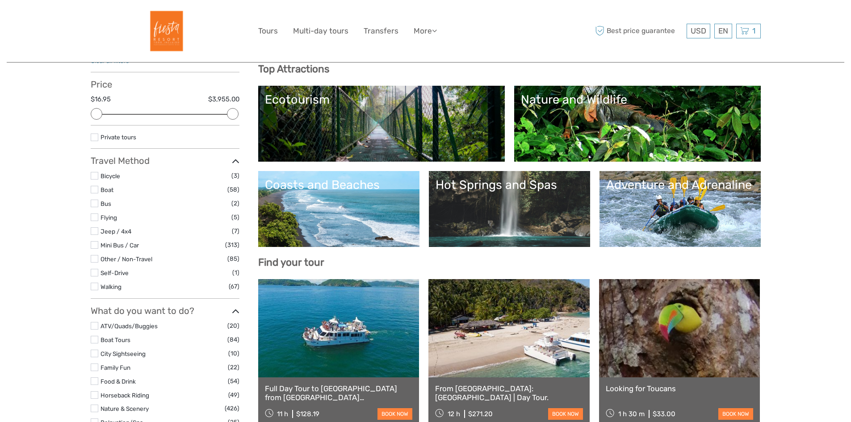
click at [132, 159] on h3 "Travel Method" at bounding box center [165, 160] width 149 height 11
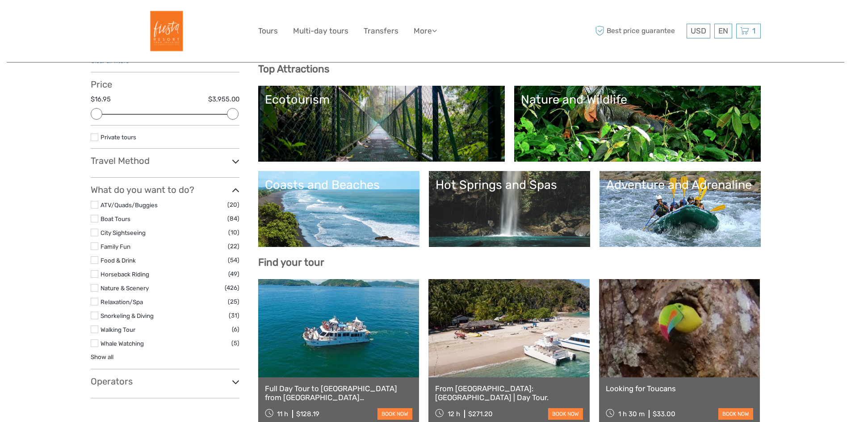
click at [93, 287] on label at bounding box center [95, 288] width 8 height 8
click at [0, 0] on input "checkbox" at bounding box center [0, 0] width 0 height 0
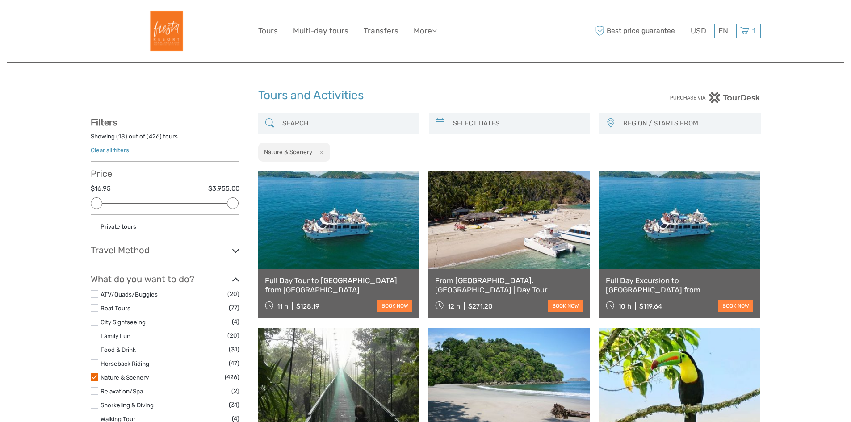
click at [667, 117] on span "REGION / STARTS FROM" at bounding box center [687, 123] width 137 height 15
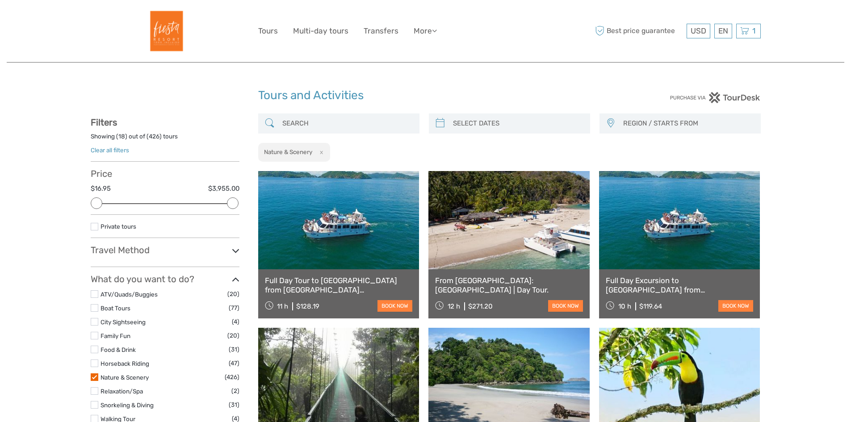
click at [651, 119] on span "REGION / STARTS FROM" at bounding box center [687, 123] width 137 height 15
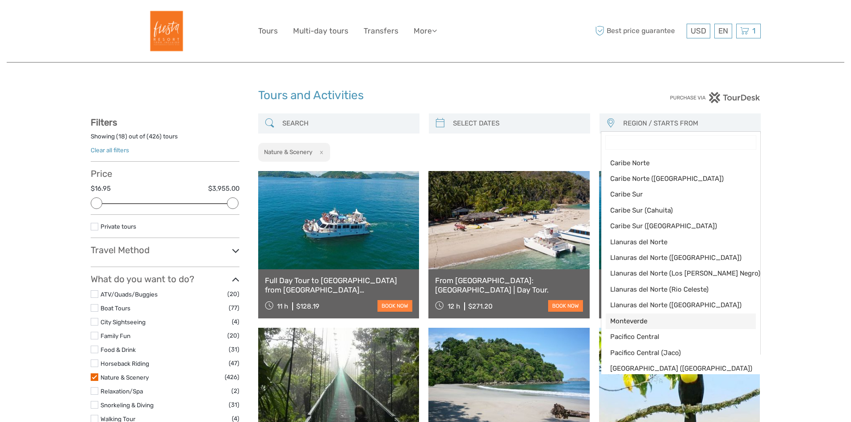
scroll to position [45, 0]
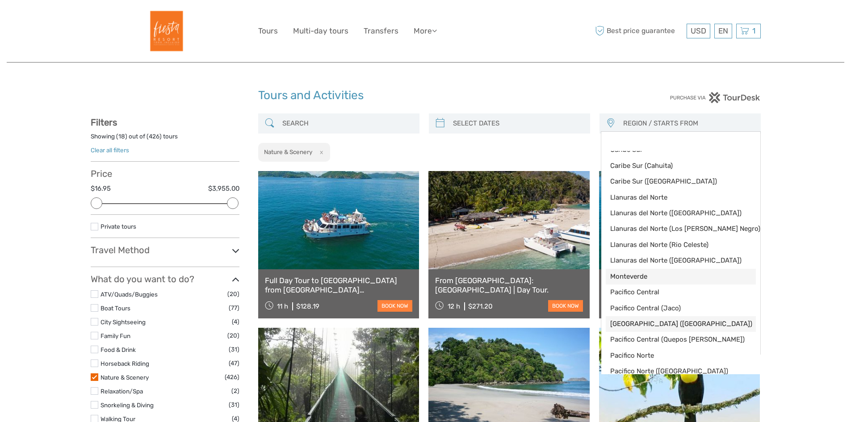
click at [666, 322] on span "[GEOGRAPHIC_DATA] ([GEOGRAPHIC_DATA])" at bounding box center [673, 323] width 126 height 9
select select "[GEOGRAPHIC_DATA] ([GEOGRAPHIC_DATA])"
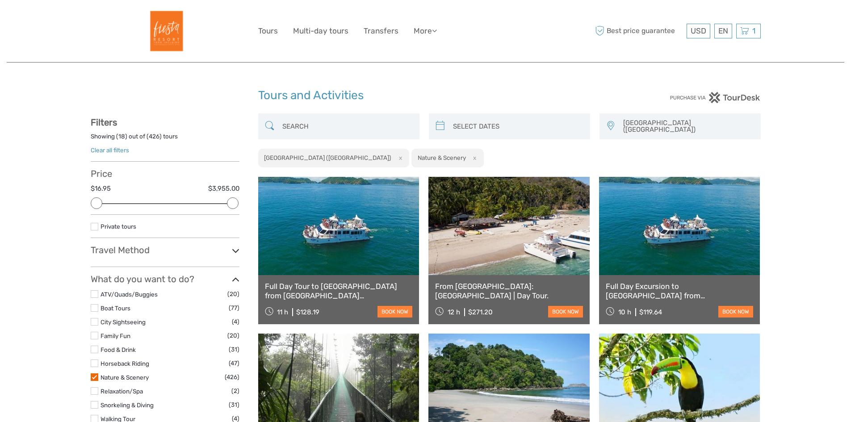
scroll to position [104, 0]
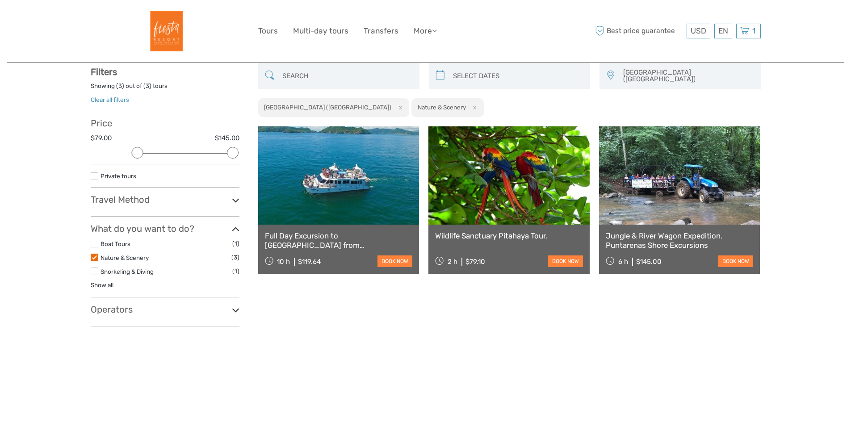
scroll to position [51, 0]
click at [132, 256] on link "Nature & Scenery" at bounding box center [125, 257] width 48 height 7
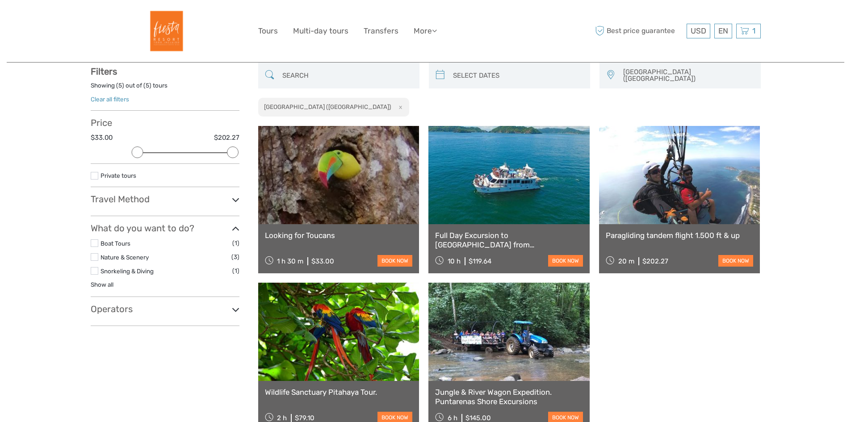
click at [138, 283] on ul "Boat Tours (1) Nature & Scenery (3) Snorkeling & Diving (1) Show all Bird Watch…" at bounding box center [165, 264] width 149 height 52
click at [110, 282] on link "Show all" at bounding box center [102, 284] width 23 height 7
click at [101, 323] on link "Hiking" at bounding box center [109, 322] width 17 height 7
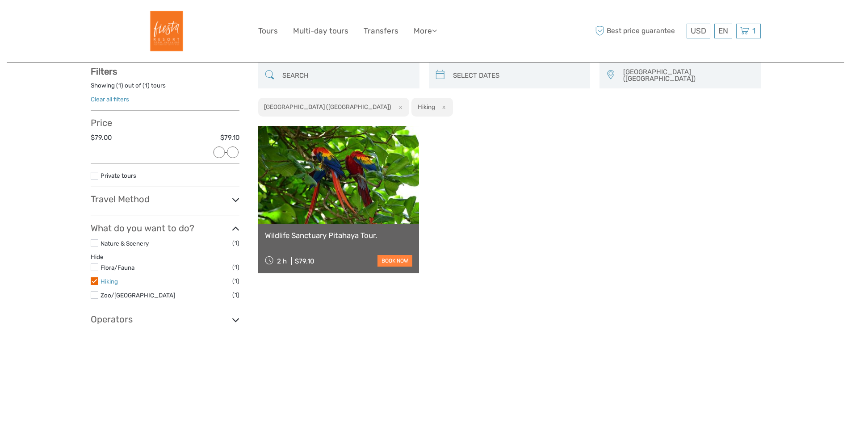
click at [108, 278] on link "Hiking" at bounding box center [109, 281] width 17 height 7
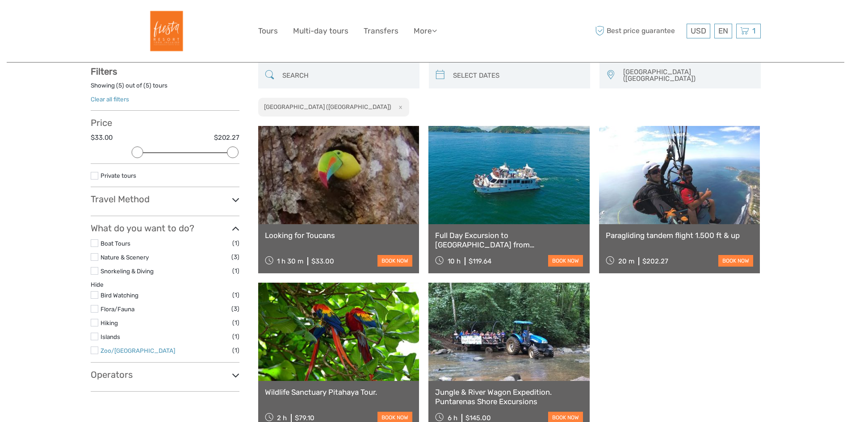
click at [114, 348] on link "Zoo/[GEOGRAPHIC_DATA]" at bounding box center [138, 350] width 75 height 7
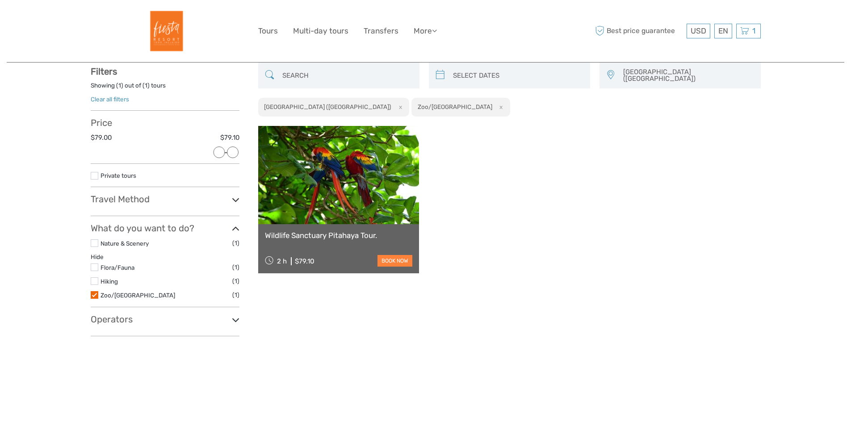
click at [370, 231] on link "Wildlife Sanctuary Pitahaya Tour." at bounding box center [339, 235] width 148 height 9
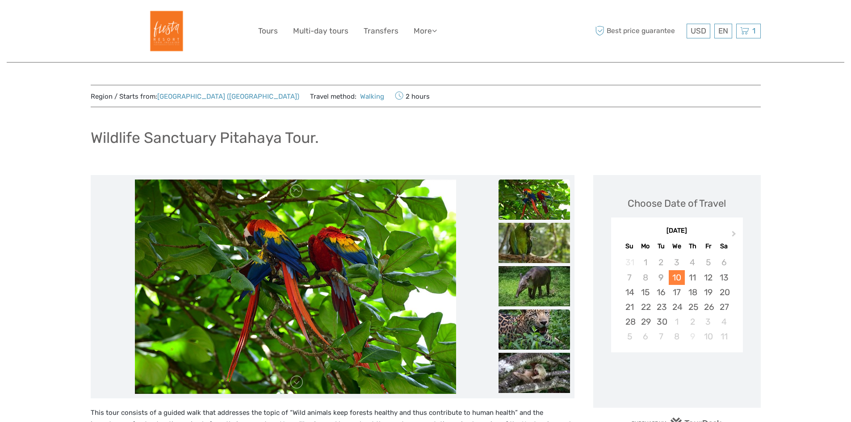
click at [536, 325] on img at bounding box center [534, 330] width 71 height 40
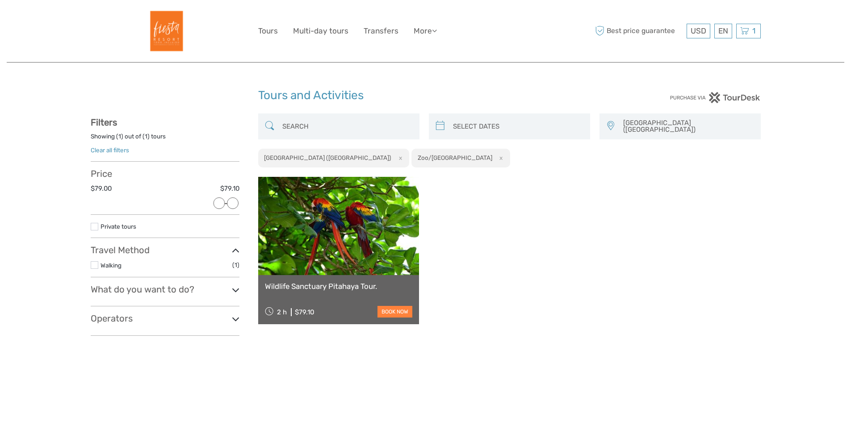
click at [120, 151] on link "Clear all filters" at bounding box center [110, 150] width 38 height 7
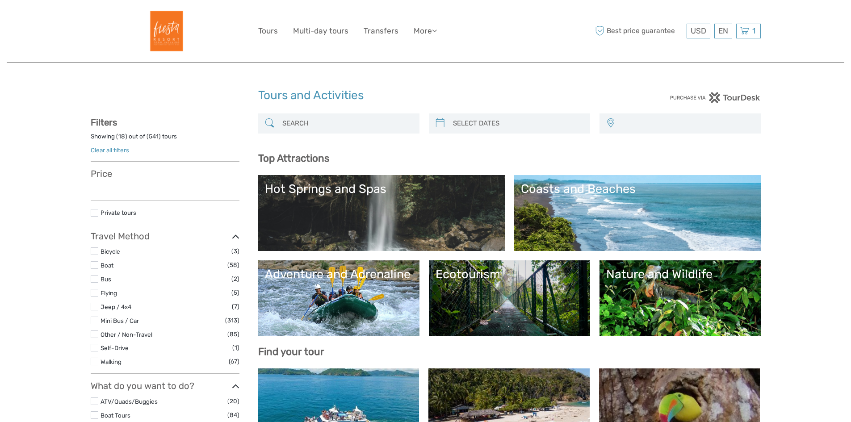
select select
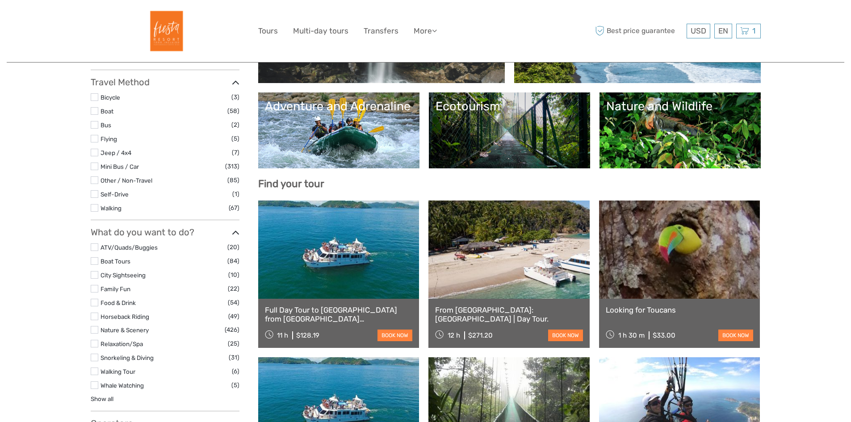
scroll to position [223, 0]
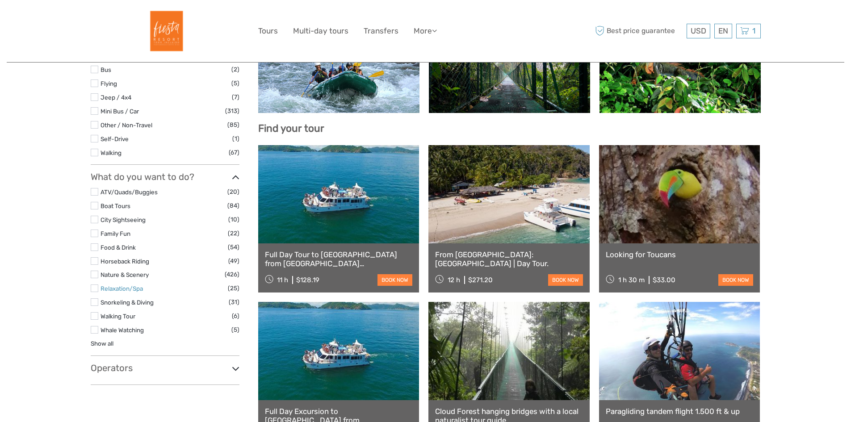
click at [130, 287] on link "Relaxation/Spa" at bounding box center [122, 288] width 42 height 7
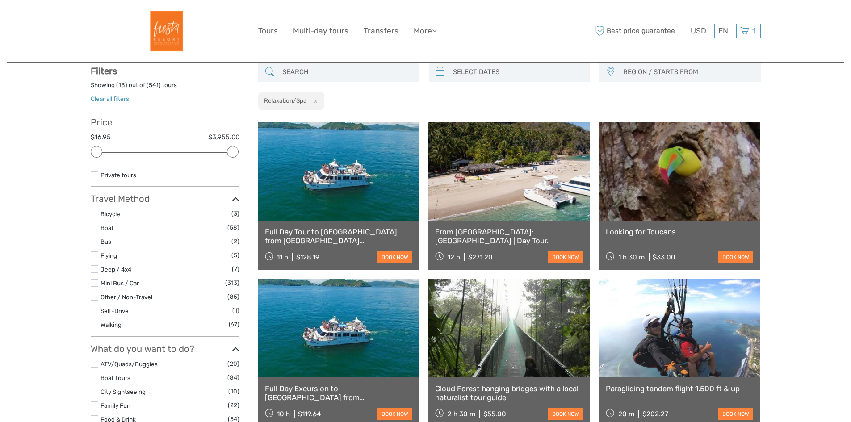
scroll to position [51, 0]
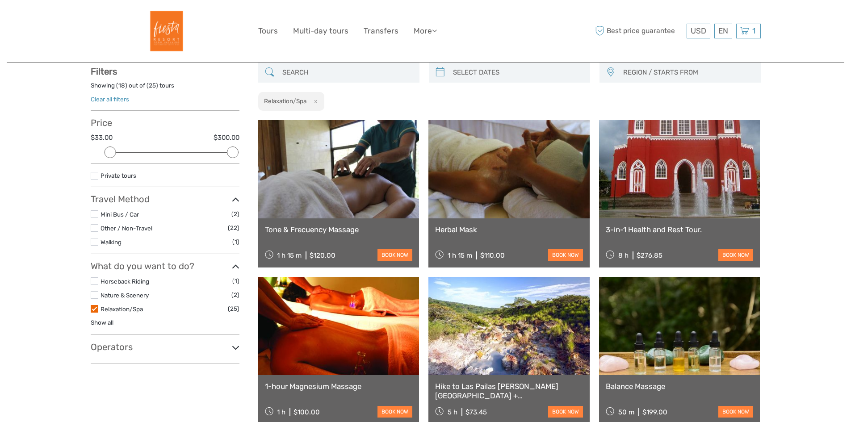
click at [735, 78] on span "REGION / STARTS FROM" at bounding box center [687, 72] width 137 height 15
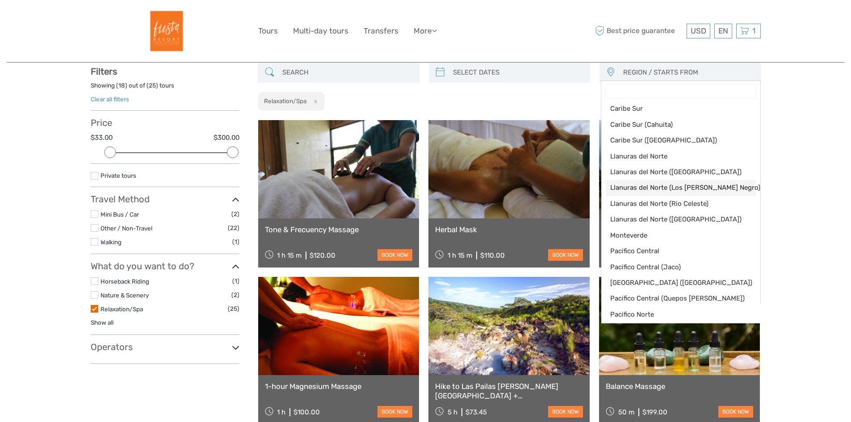
scroll to position [89, 0]
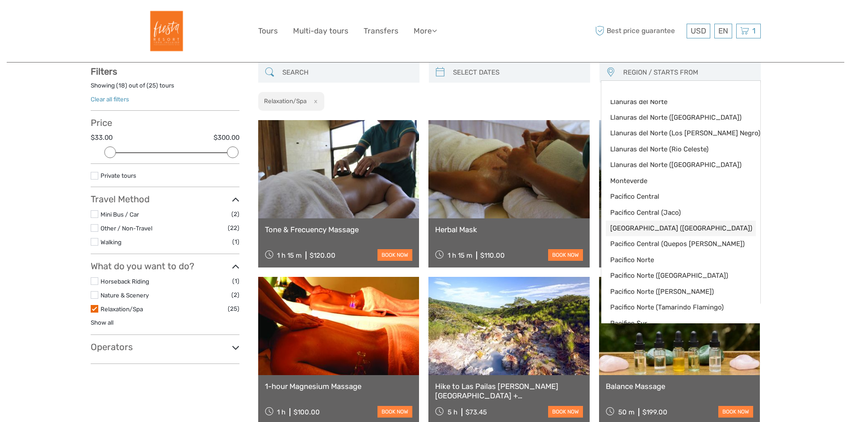
click at [704, 232] on span "[GEOGRAPHIC_DATA] ([GEOGRAPHIC_DATA])" at bounding box center [673, 228] width 126 height 9
select select "[GEOGRAPHIC_DATA] ([GEOGRAPHIC_DATA])"
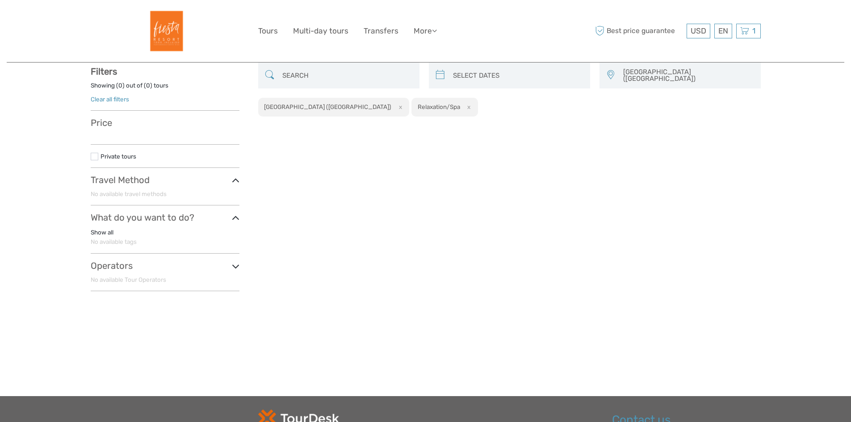
click at [679, 72] on span "[GEOGRAPHIC_DATA] ([GEOGRAPHIC_DATA])" at bounding box center [687, 75] width 137 height 21
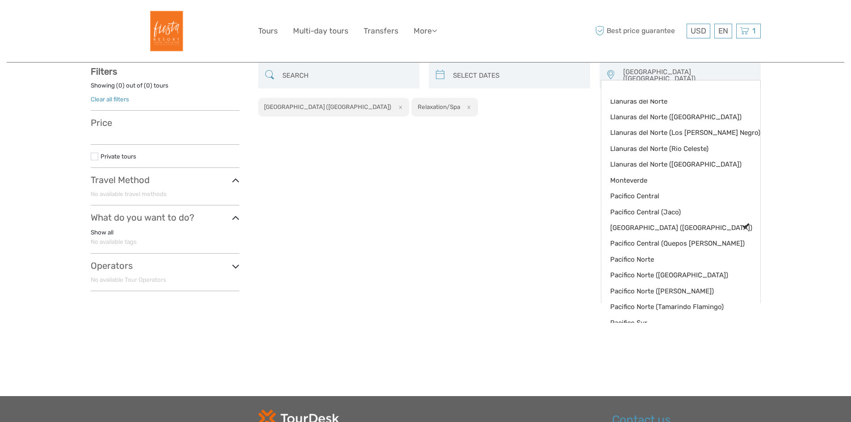
click at [393, 102] on button "x" at bounding box center [399, 106] width 12 height 9
select select
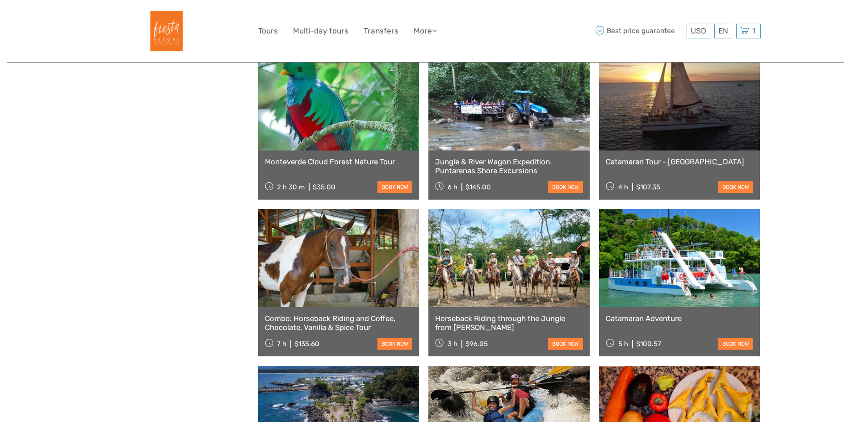
scroll to position [766, 0]
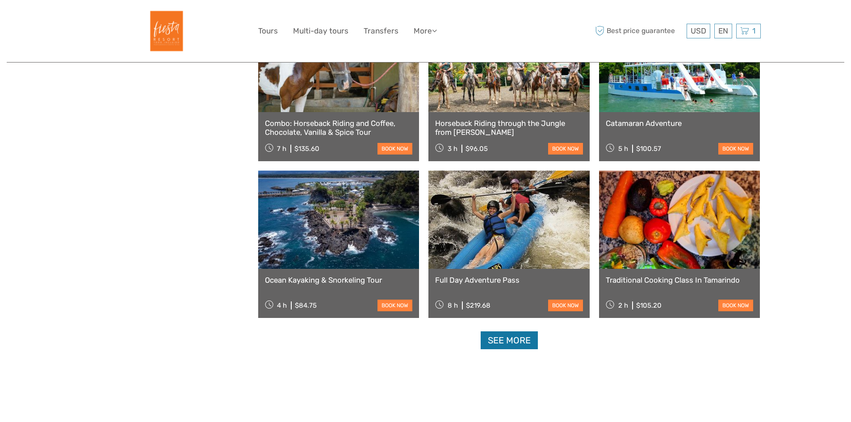
click at [500, 345] on link "See more" at bounding box center [509, 340] width 57 height 18
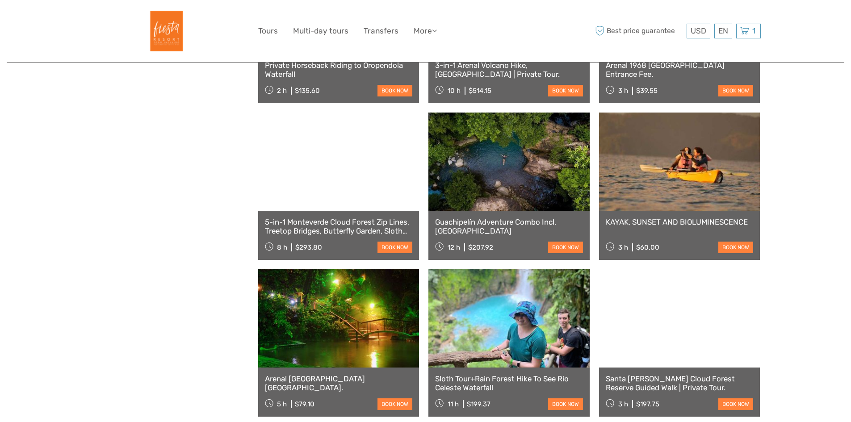
scroll to position [1704, 0]
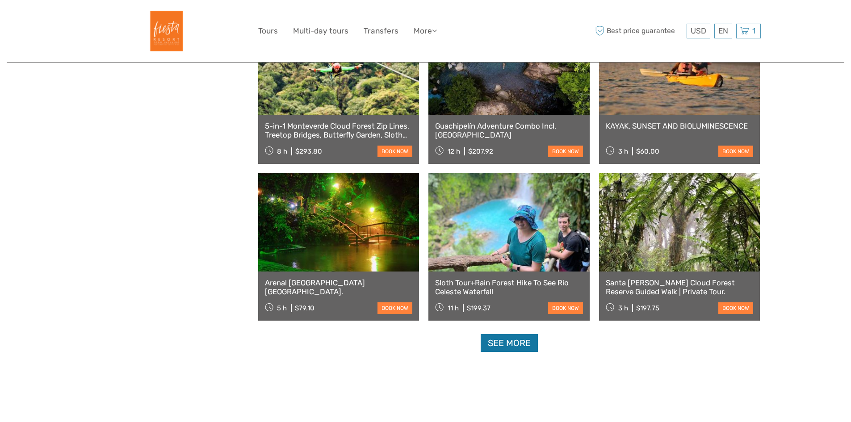
click at [509, 344] on link "See more" at bounding box center [509, 343] width 57 height 18
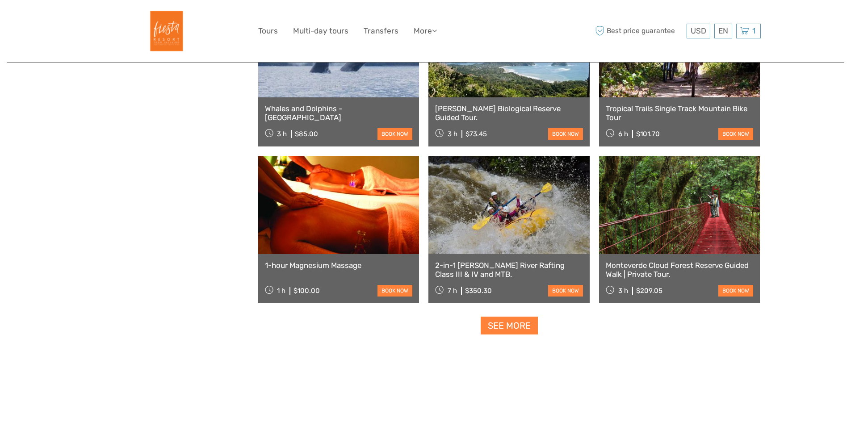
scroll to position [2687, 0]
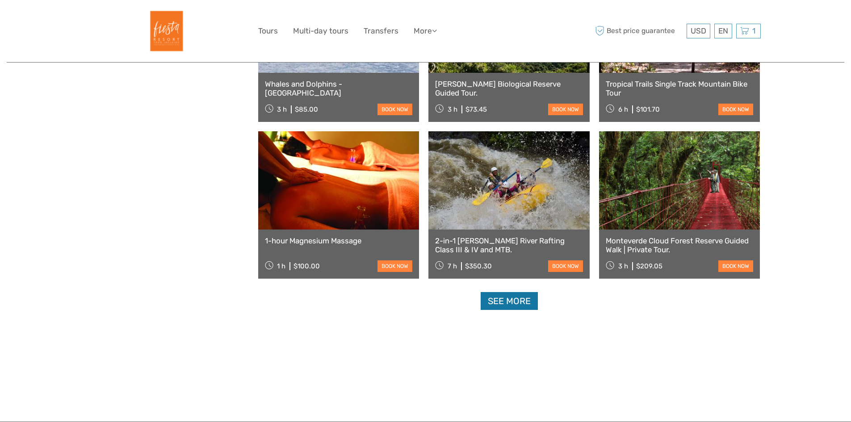
click at [518, 297] on link "See more" at bounding box center [509, 301] width 57 height 18
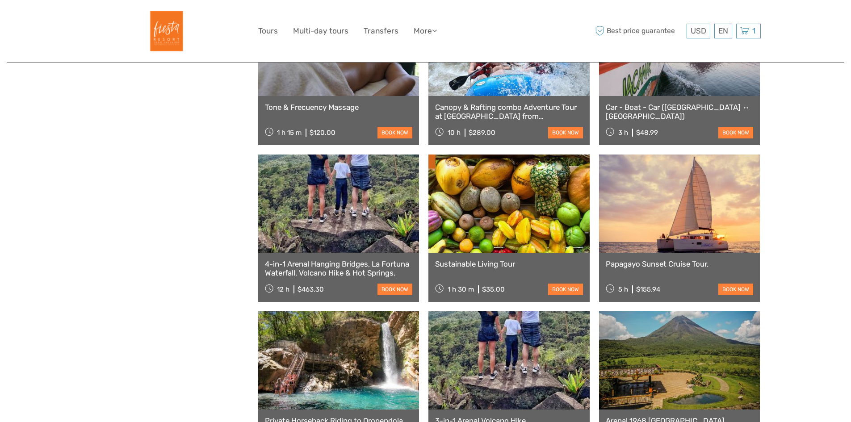
scroll to position [0, 0]
